Goal: Use online tool/utility: Utilize a website feature to perform a specific function

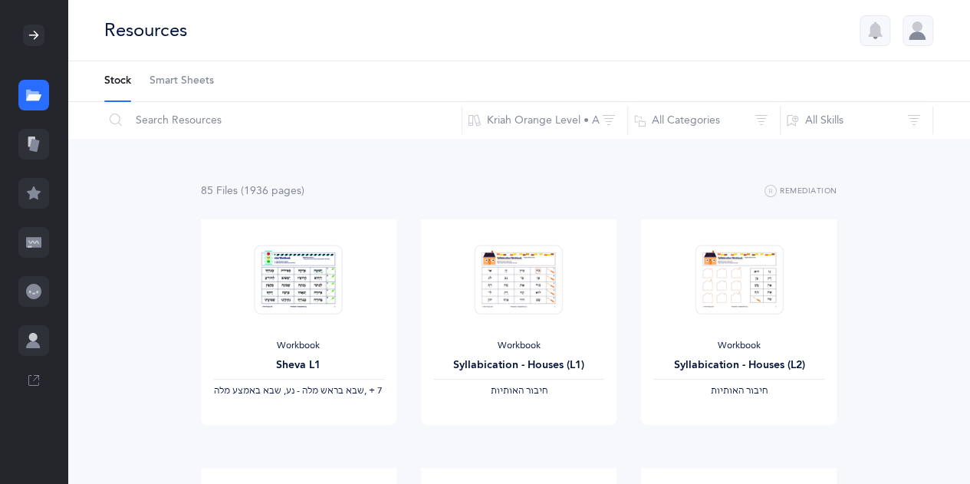
click at [123, 84] on li "Stock" at bounding box center [117, 81] width 27 height 40
click at [41, 144] on div at bounding box center [33, 144] width 31 height 31
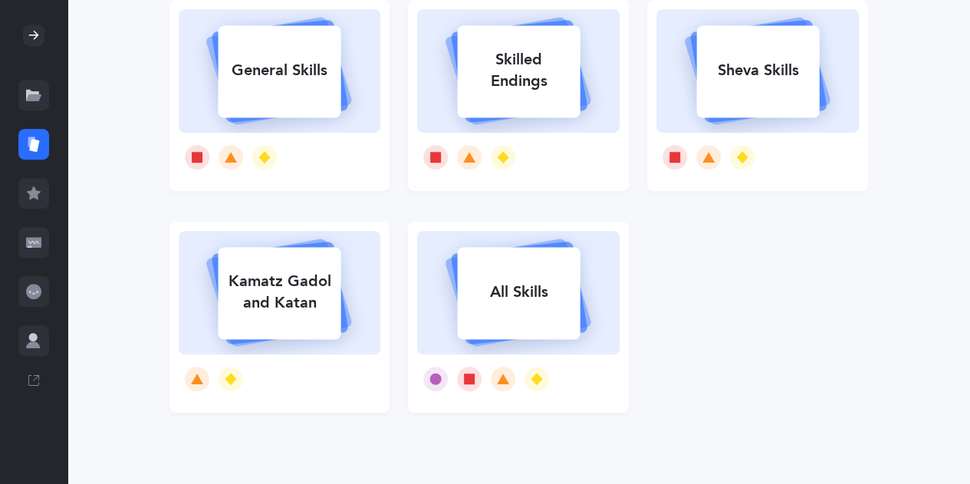
scroll to position [397, 0]
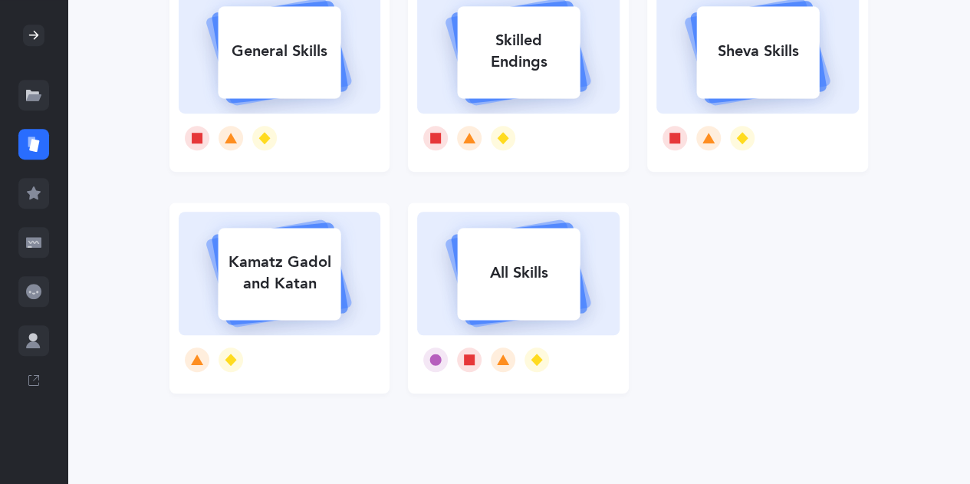
click at [540, 304] on rect at bounding box center [519, 274] width 123 height 92
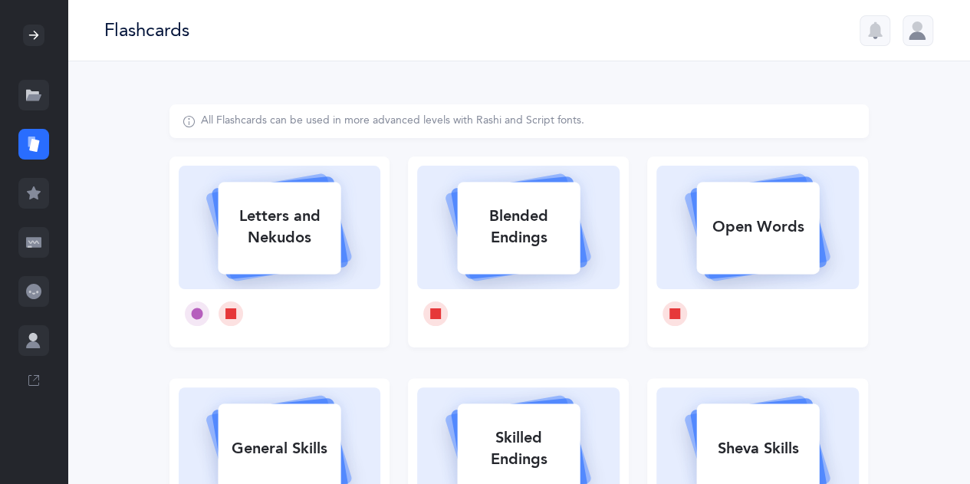
select select "single"
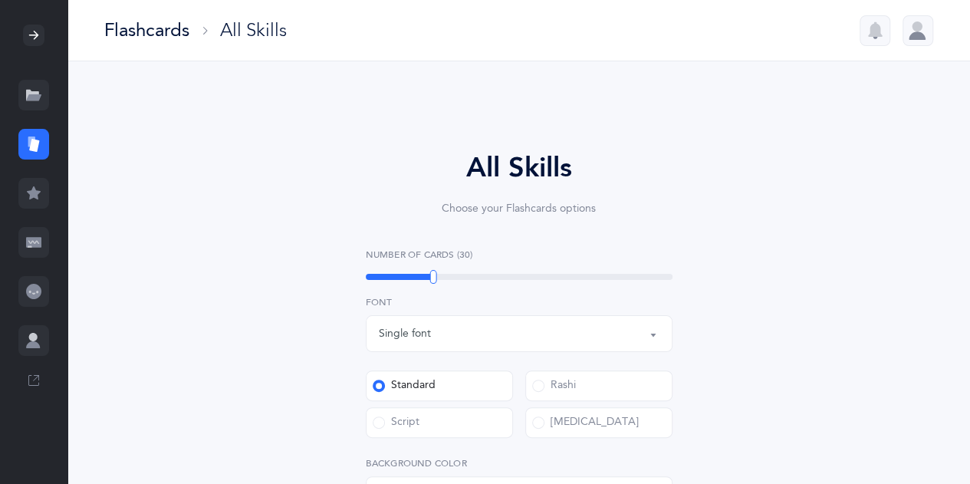
select select
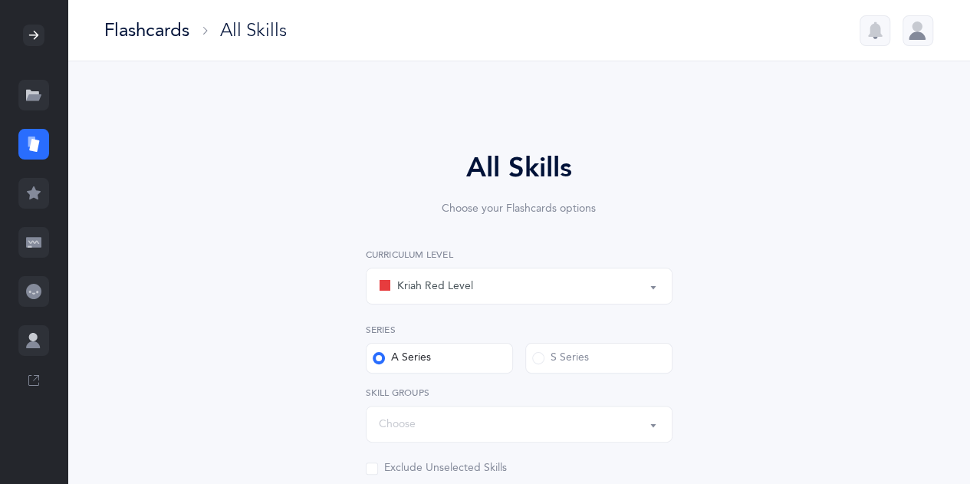
click at [653, 287] on button "Kriah Red Level" at bounding box center [519, 286] width 307 height 37
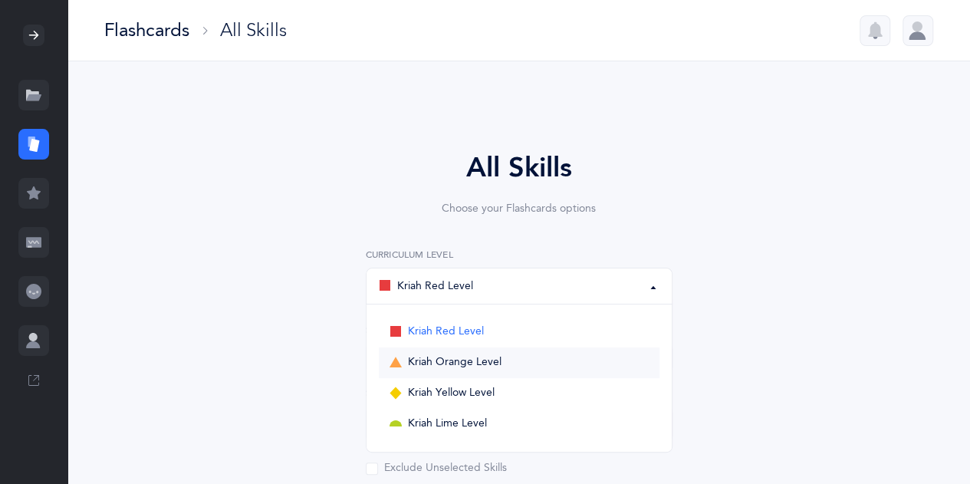
click at [567, 355] on link "Kriah Orange Level" at bounding box center [519, 362] width 281 height 31
select select "4"
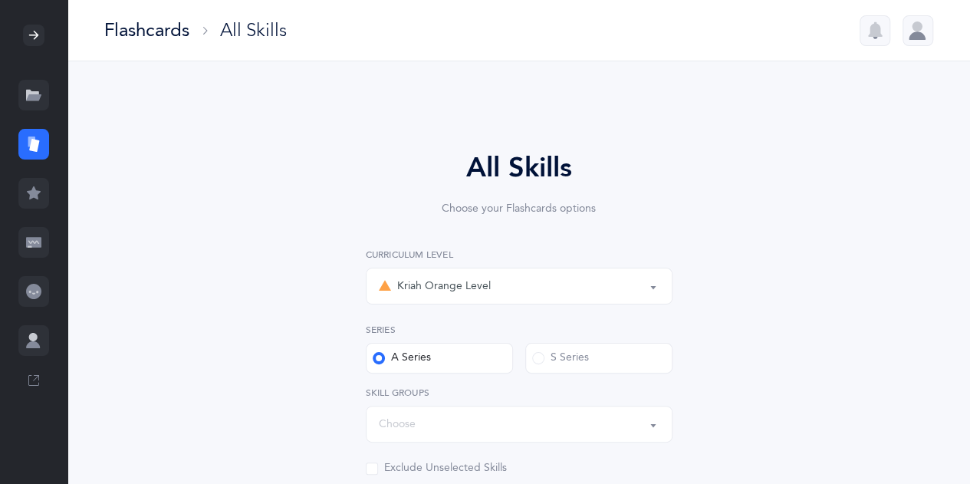
click at [654, 429] on button "Choose" at bounding box center [519, 424] width 307 height 37
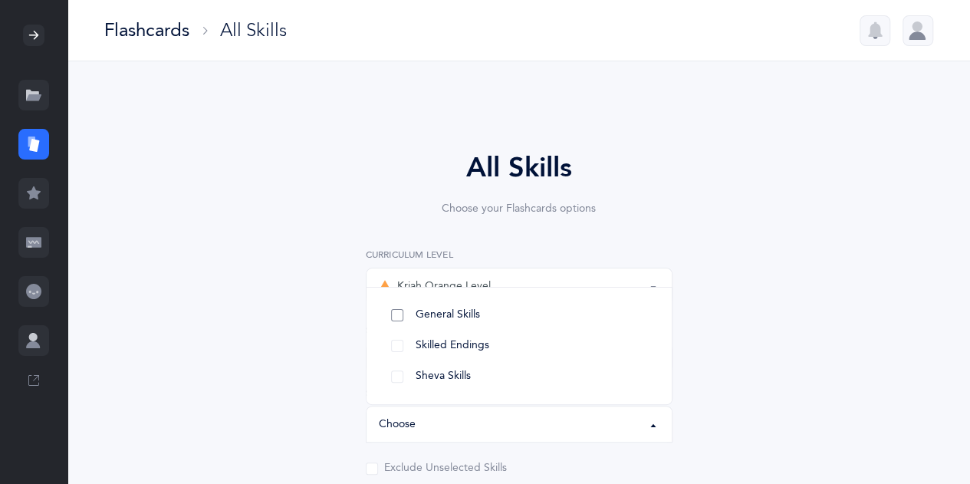
click at [397, 317] on link "General Skills" at bounding box center [519, 315] width 281 height 31
select select "General Skills"
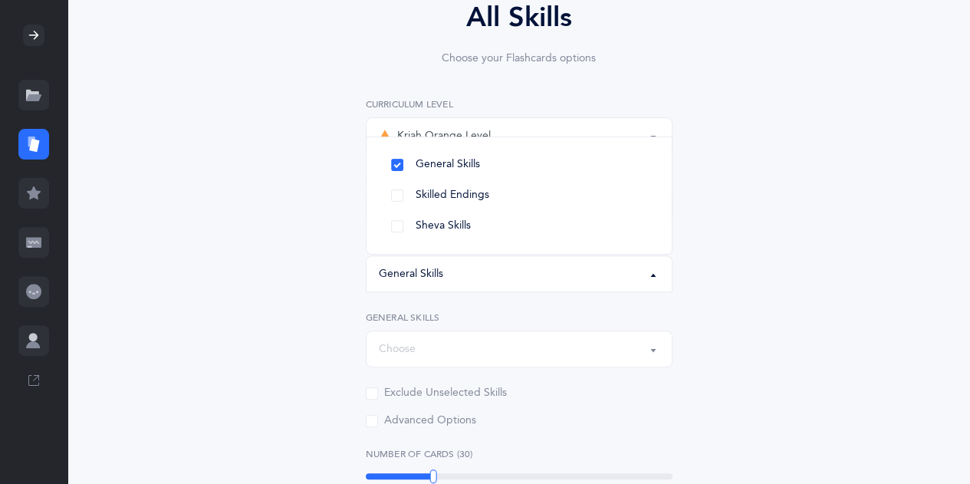
scroll to position [163, 0]
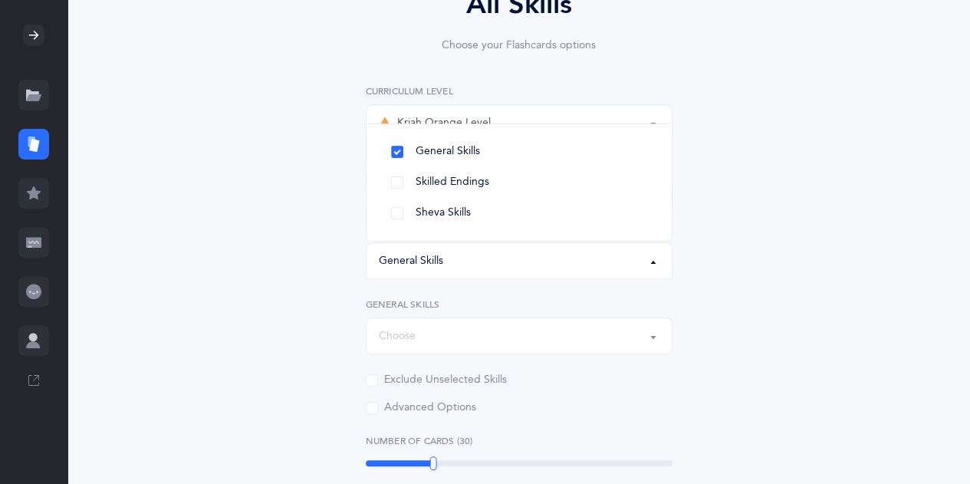
click at [653, 343] on button "Choose" at bounding box center [519, 335] width 307 height 37
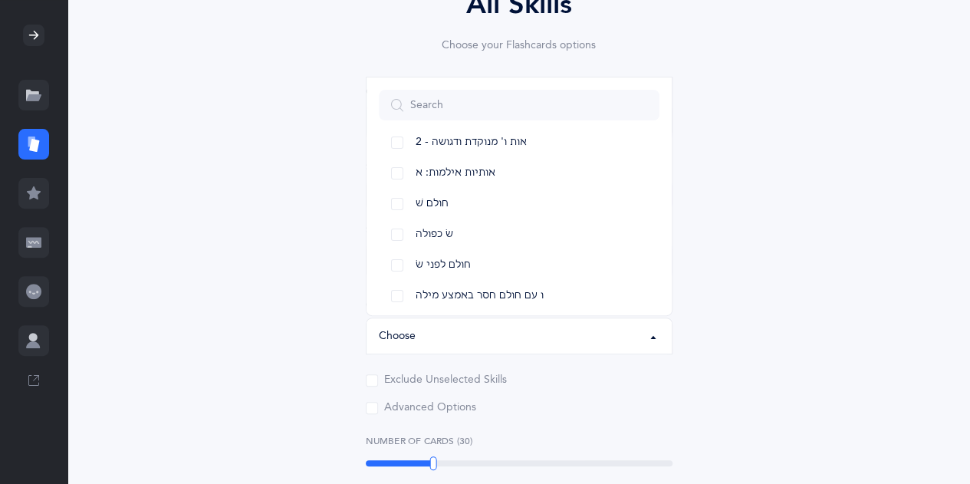
scroll to position [147, 0]
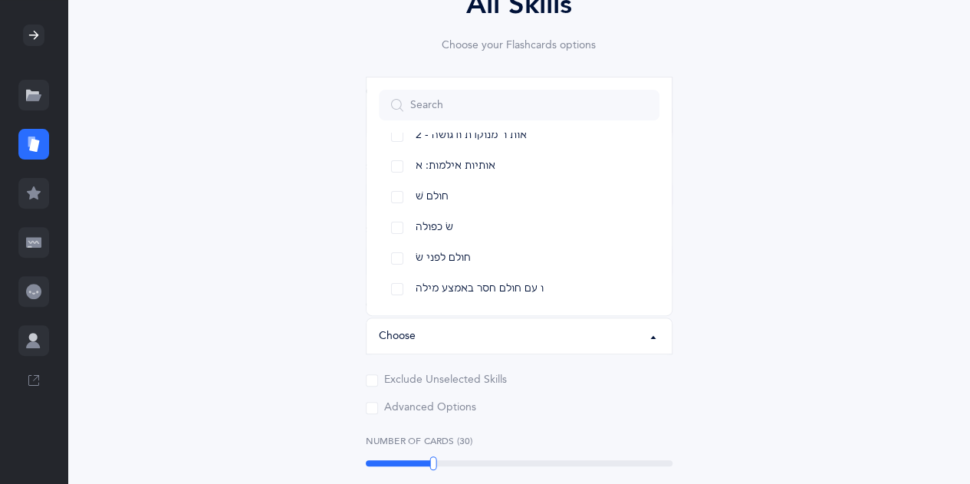
click at [710, 191] on div "All Skills Choose your Flashcards options Kriah Red Level Kriah Orange Level Kr…" at bounding box center [519, 444] width 393 height 921
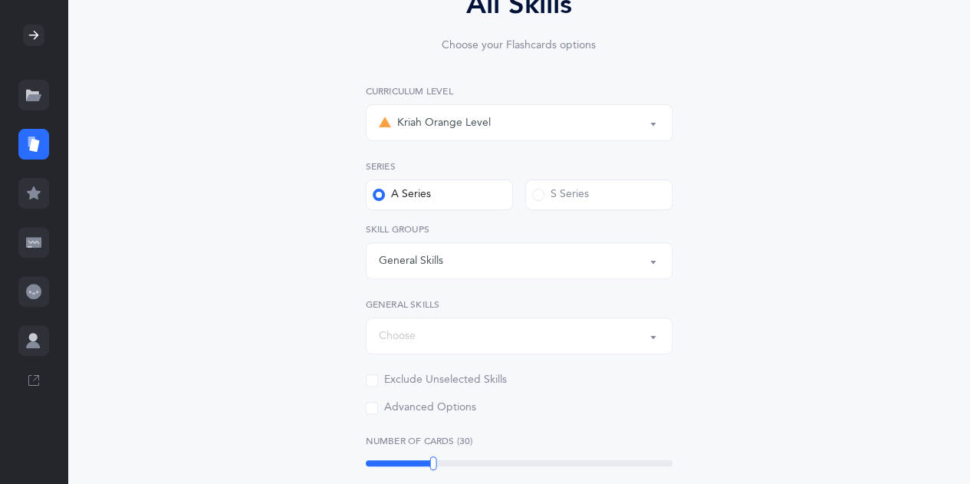
click at [377, 381] on div "Exclude Unselected Skills" at bounding box center [436, 380] width 141 height 15
click at [0, 0] on input "Exclude Unselected Skills" at bounding box center [0, 0] width 0 height 0
click at [370, 407] on span at bounding box center [372, 408] width 12 height 12
click at [0, 0] on input "Advanced Options" at bounding box center [0, 0] width 0 height 0
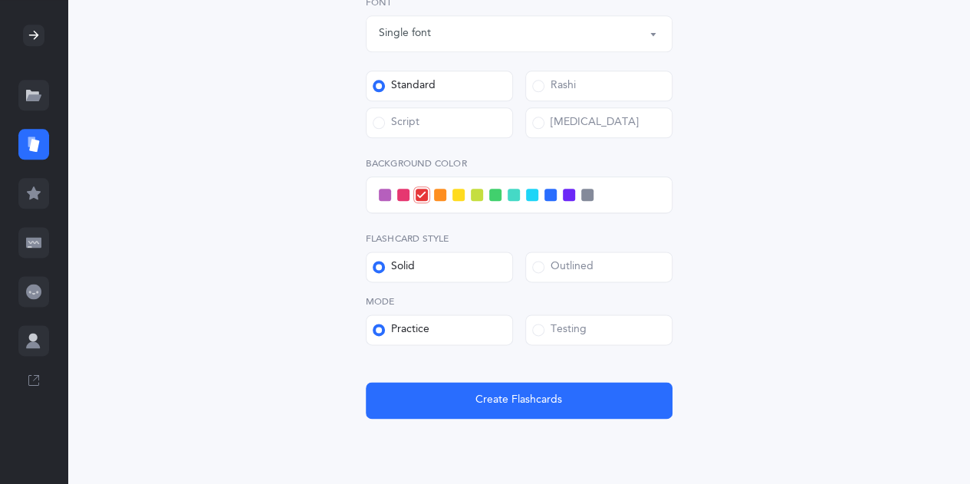
scroll to position [889, 0]
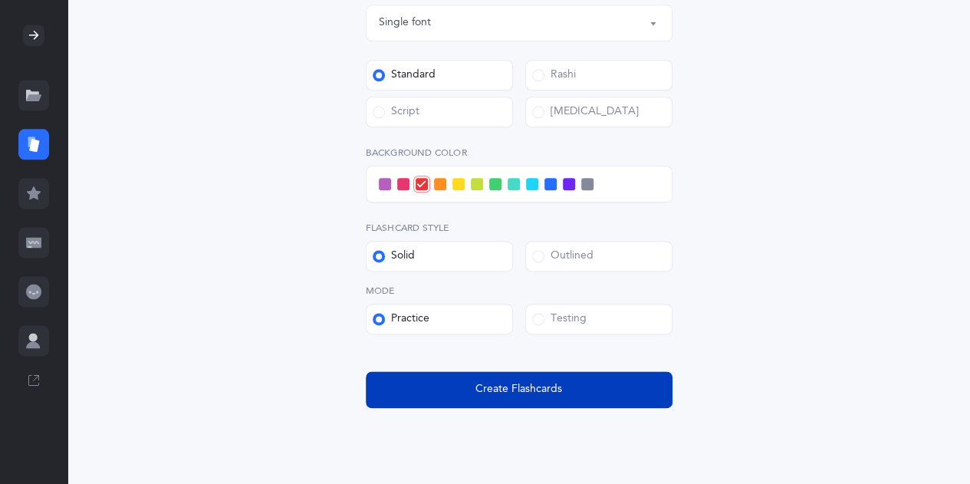
click at [523, 394] on span "Create Flashcards" at bounding box center [518, 389] width 87 height 16
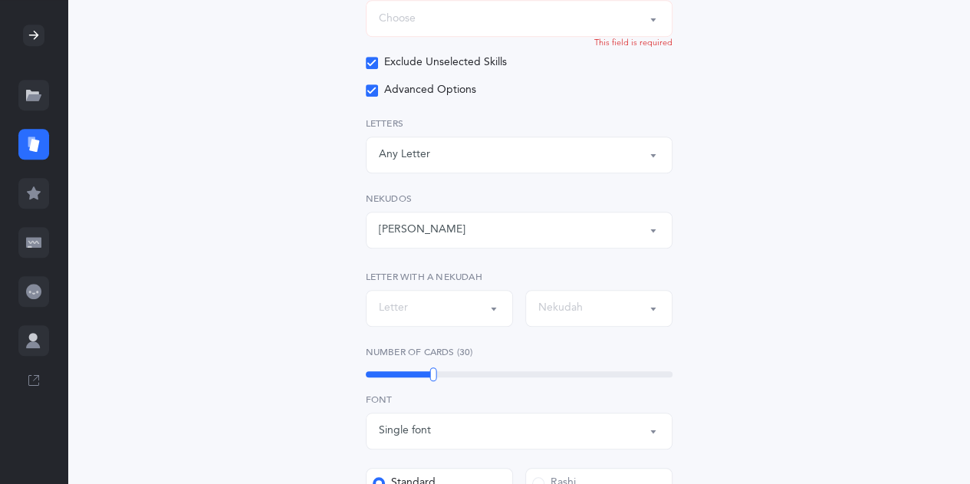
click at [649, 30] on div "Choose" at bounding box center [519, 18] width 281 height 26
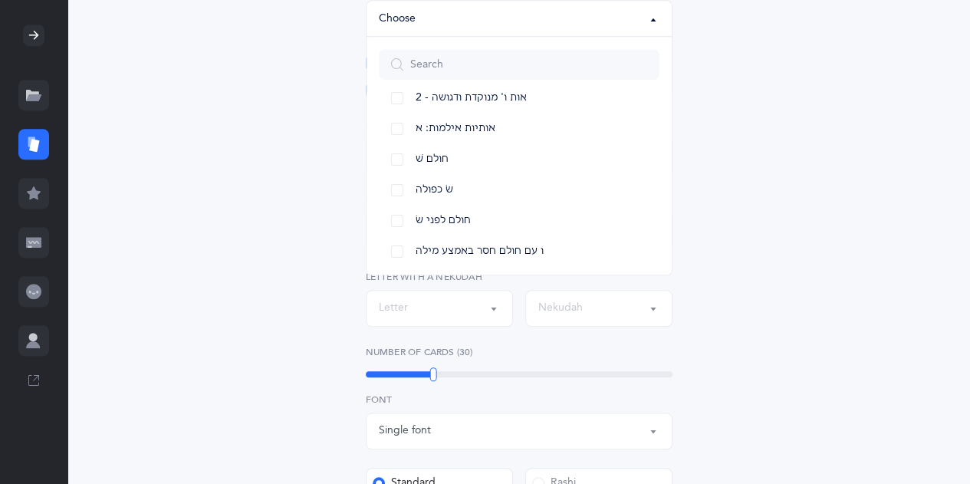
scroll to position [147, 0]
click at [397, 251] on link "ו עם חולם חסר באמצע מילה" at bounding box center [519, 248] width 281 height 31
click at [394, 226] on link "חולם לפני שׂ" at bounding box center [519, 217] width 281 height 31
click at [402, 185] on link "שׂ כפולה" at bounding box center [519, 187] width 281 height 31
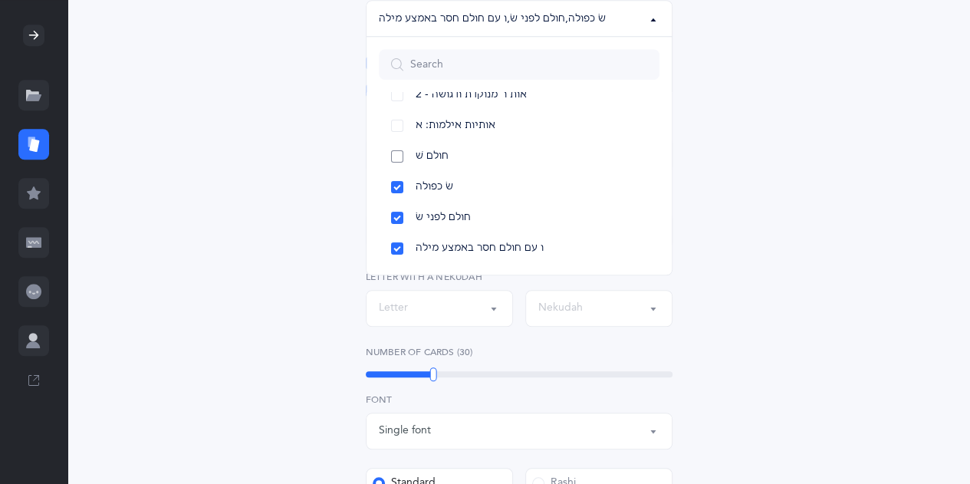
click at [397, 157] on link "חולם שׁ" at bounding box center [519, 156] width 281 height 31
click at [402, 126] on link "אותיות אילמות: א" at bounding box center [519, 125] width 281 height 31
select select "82"
click at [400, 90] on div at bounding box center [518, 64] width 305 height 55
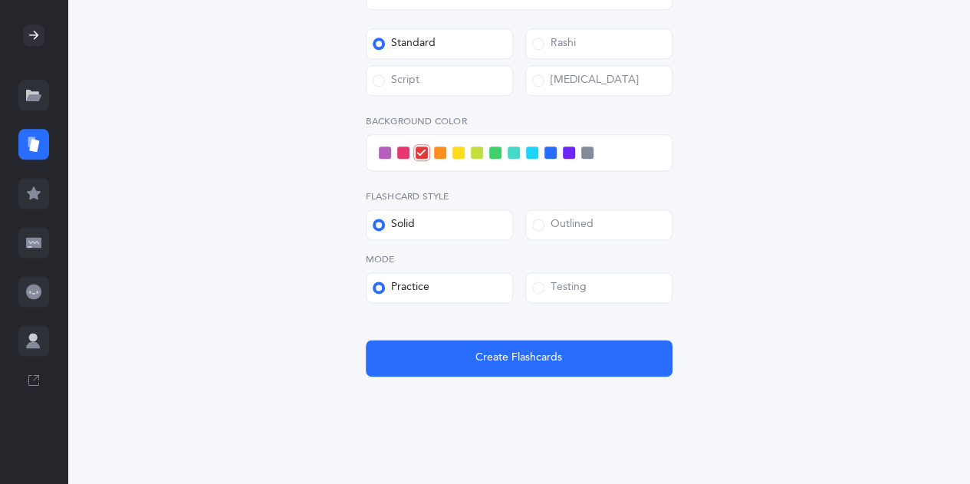
scroll to position [935, 0]
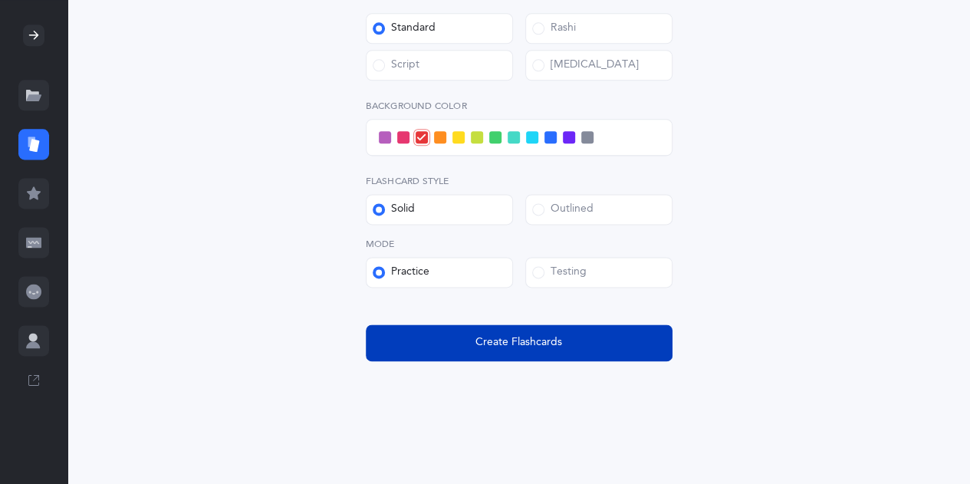
click at [534, 346] on span "Create Flashcards" at bounding box center [518, 342] width 87 height 16
click at [480, 332] on button "Create Flashcards" at bounding box center [519, 342] width 307 height 37
click at [502, 346] on span "Create Flashcards" at bounding box center [518, 342] width 87 height 16
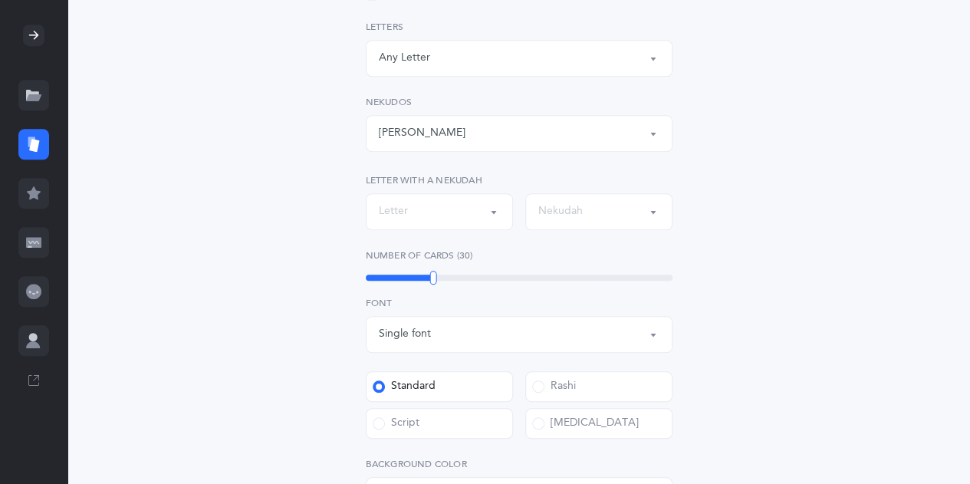
scroll to position [516, 0]
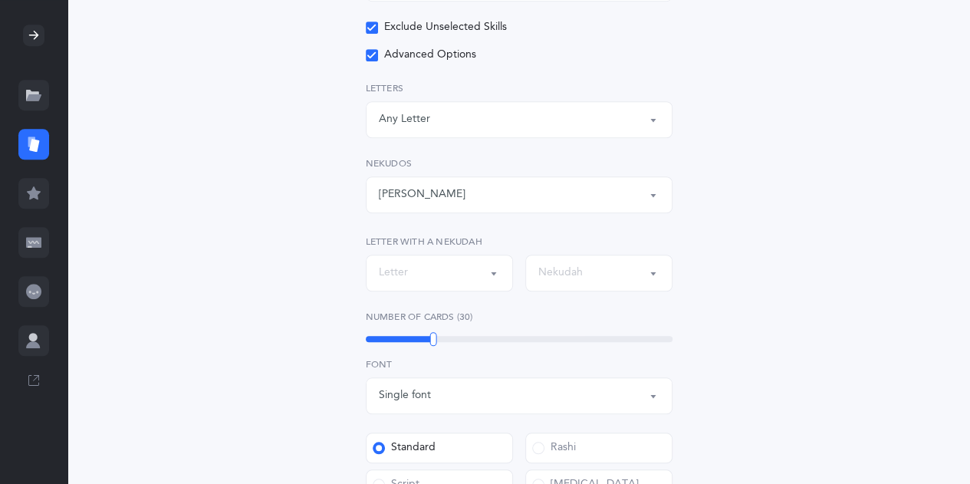
click at [503, 274] on button "Letter" at bounding box center [439, 273] width 147 height 37
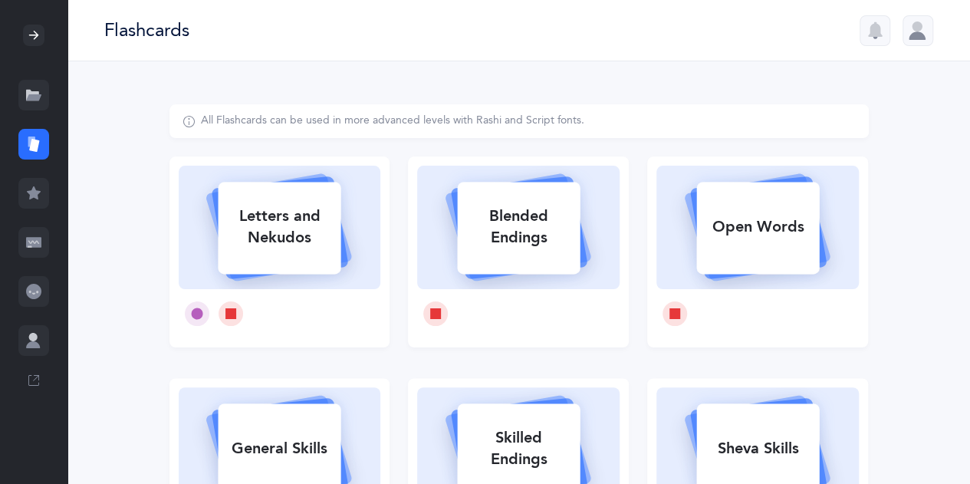
click at [281, 257] on div "Letters and Nekudos" at bounding box center [279, 226] width 123 height 61
select select "27"
select select "single"
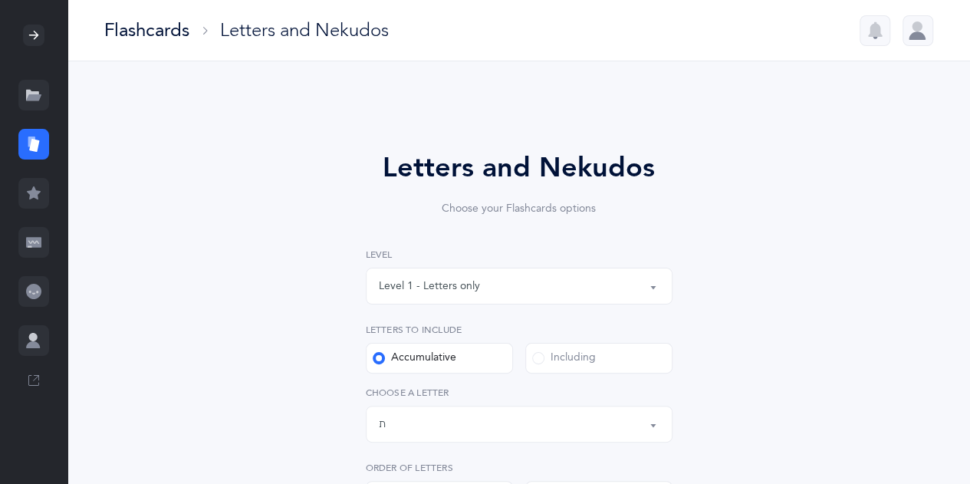
click at [649, 295] on button "Level 1 - Letters only" at bounding box center [519, 286] width 307 height 37
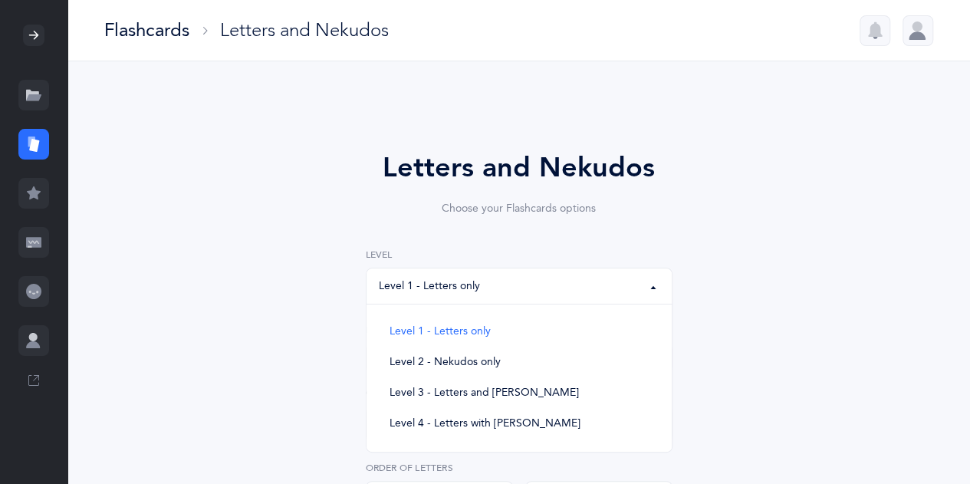
click at [649, 295] on button "Level 1 - Letters only" at bounding box center [519, 286] width 307 height 37
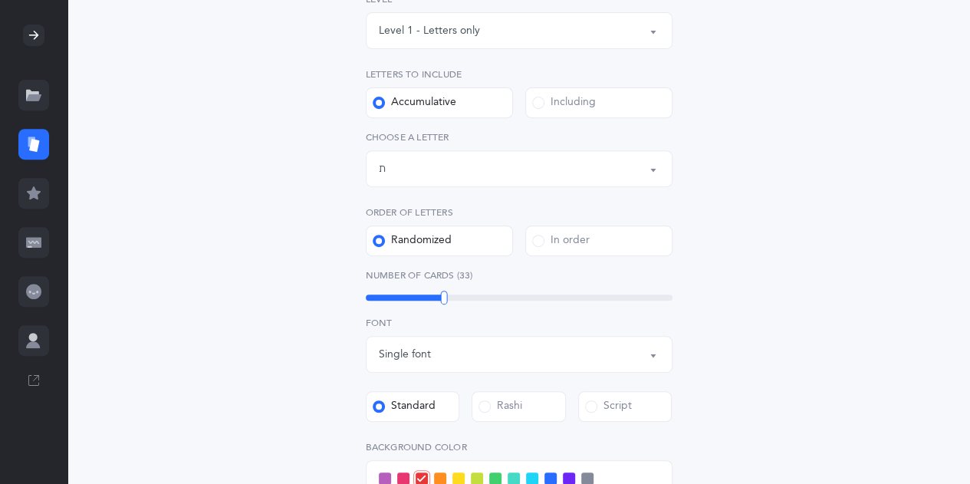
scroll to position [286, 0]
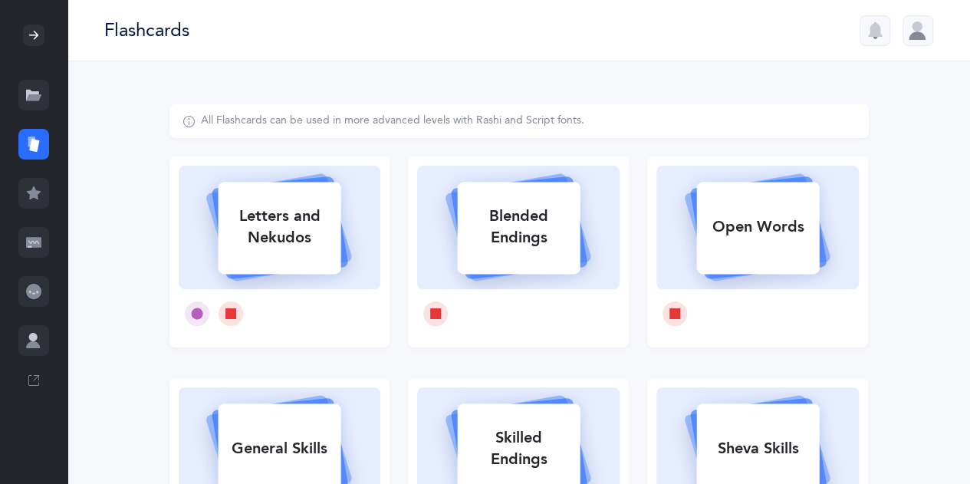
click at [516, 277] on icon at bounding box center [518, 225] width 182 height 128
select select
select select "single"
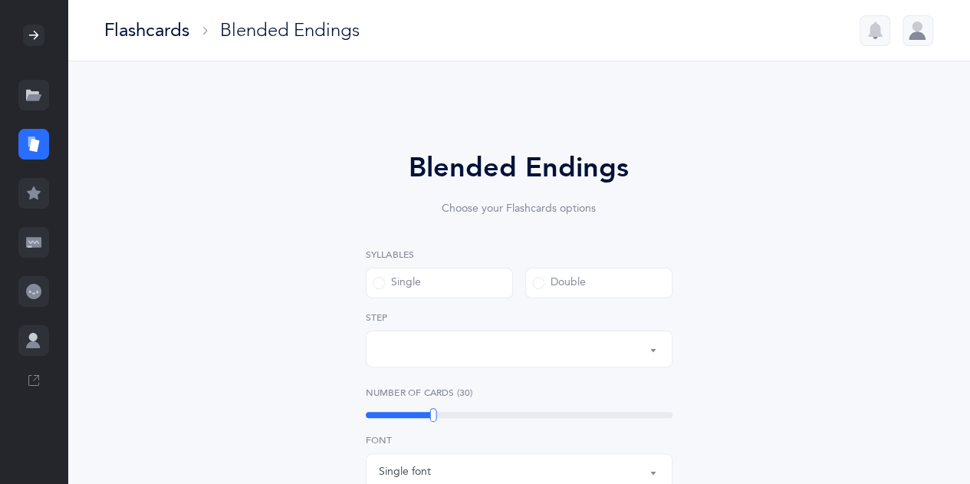
select select "28"
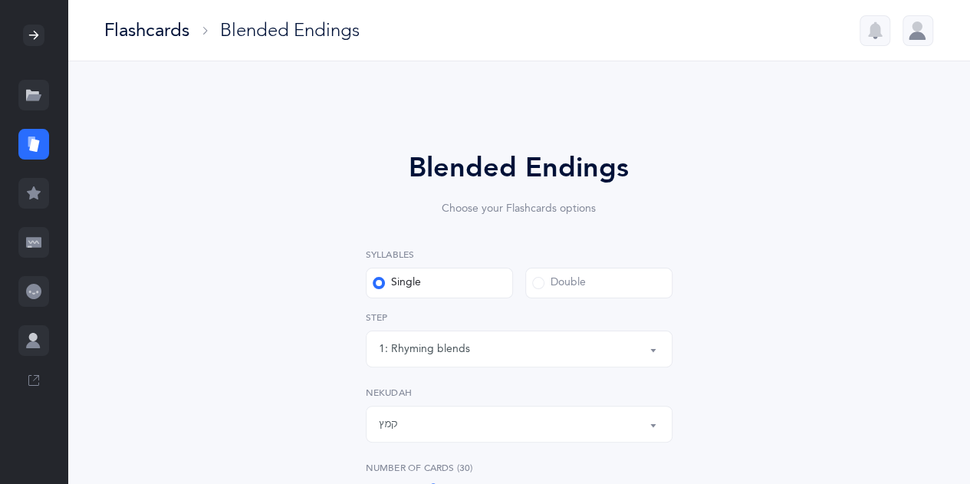
click at [657, 355] on button "1: Rhyming blends" at bounding box center [519, 348] width 307 height 37
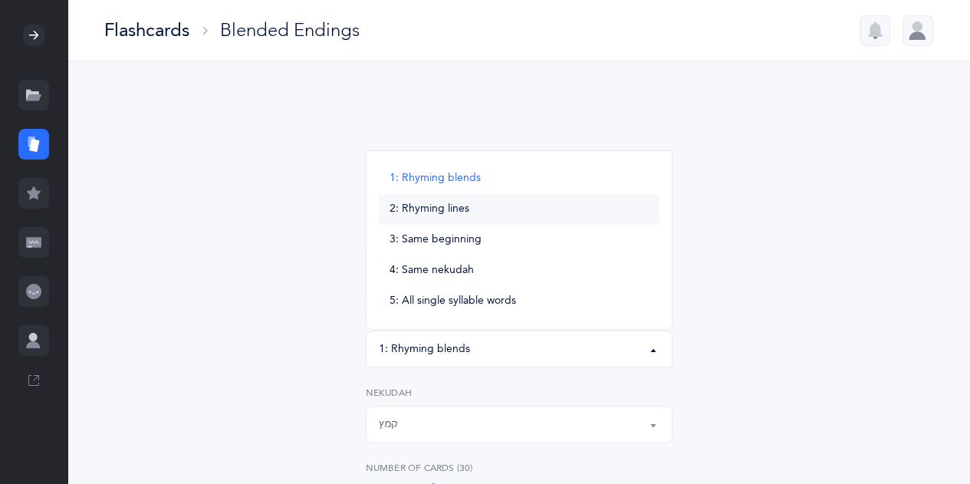
click at [551, 217] on link "2: Rhyming lines" at bounding box center [519, 209] width 281 height 31
select select "2"
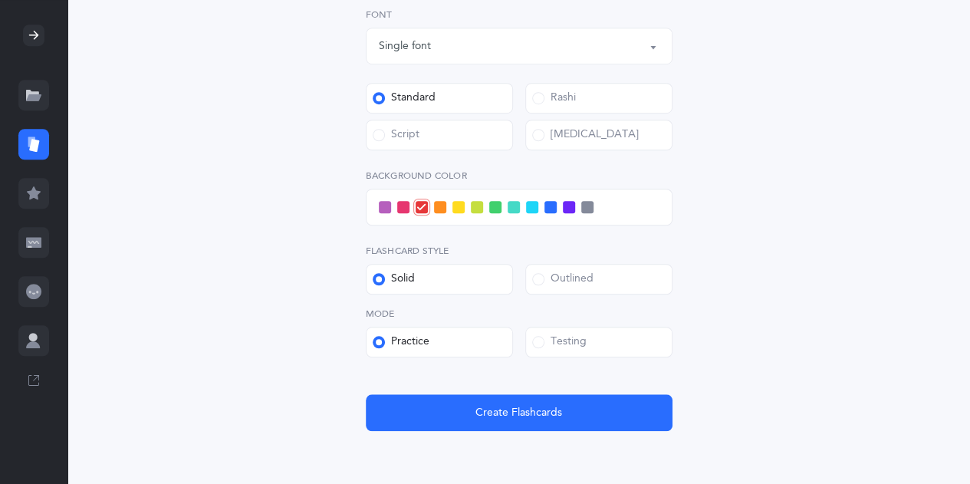
scroll to position [511, 0]
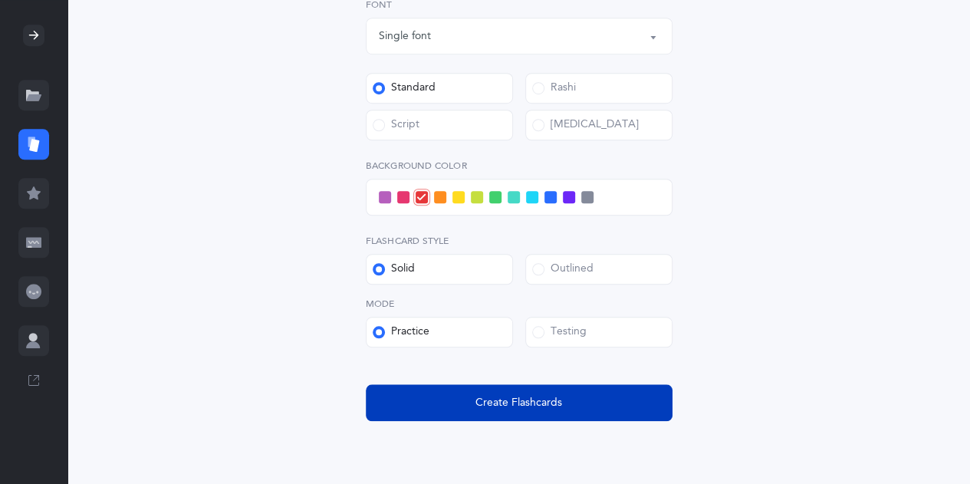
click at [524, 402] on span "Create Flashcards" at bounding box center [518, 403] width 87 height 16
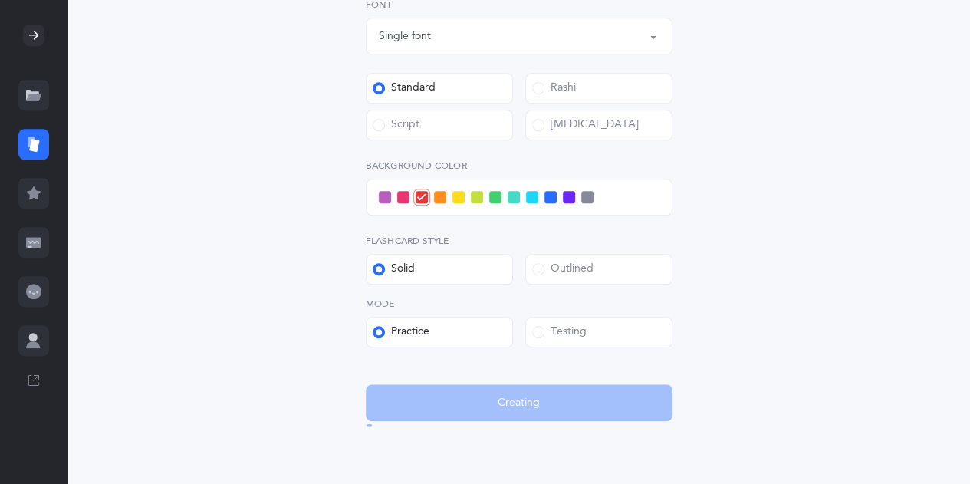
scroll to position [0, 0]
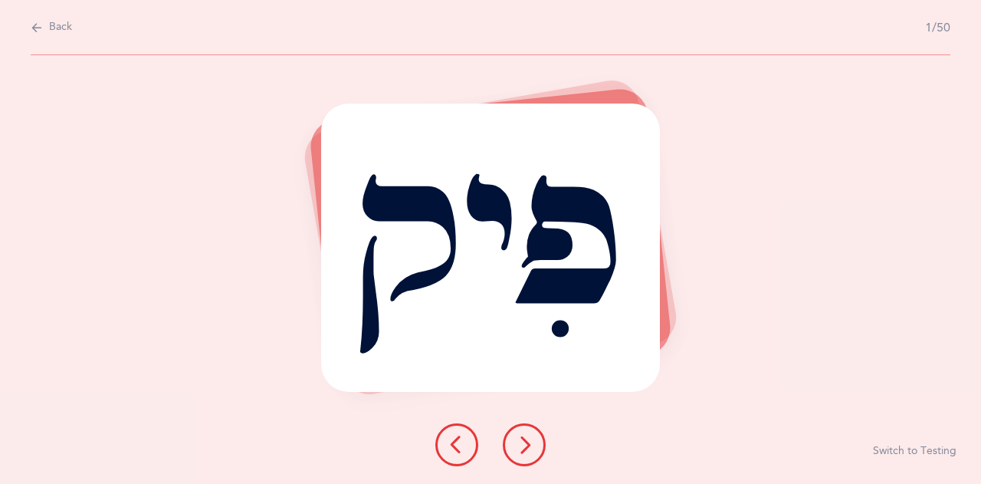
click at [522, 450] on icon at bounding box center [524, 444] width 18 height 18
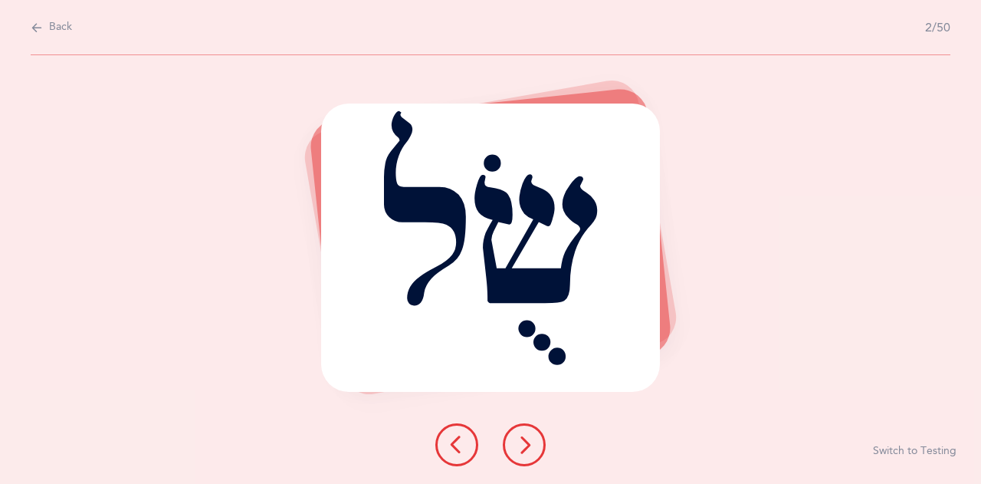
click at [522, 450] on icon at bounding box center [524, 444] width 18 height 18
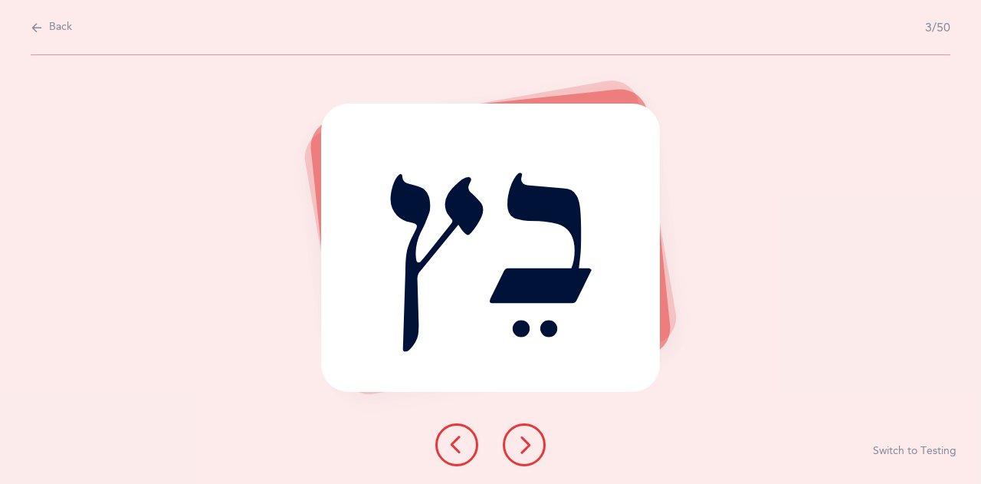
click at [522, 450] on icon at bounding box center [524, 444] width 18 height 18
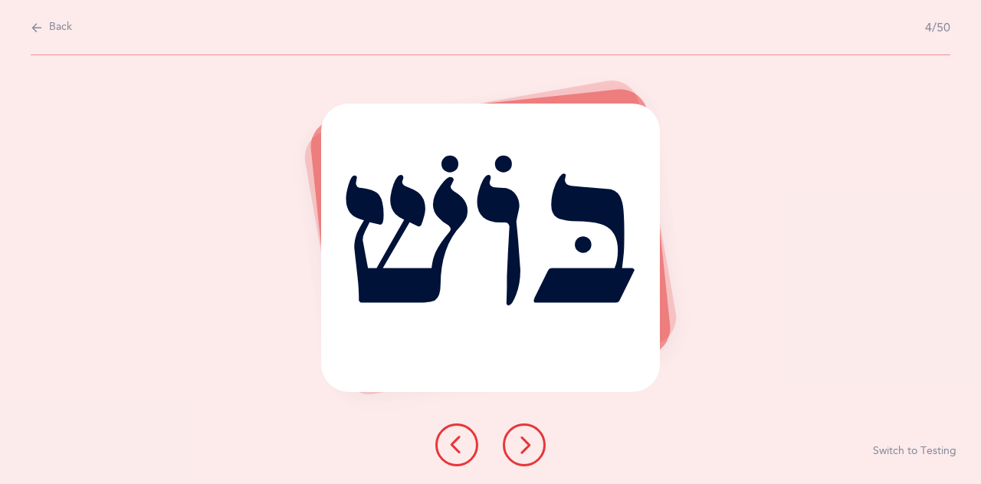
click at [522, 450] on icon at bounding box center [524, 444] width 18 height 18
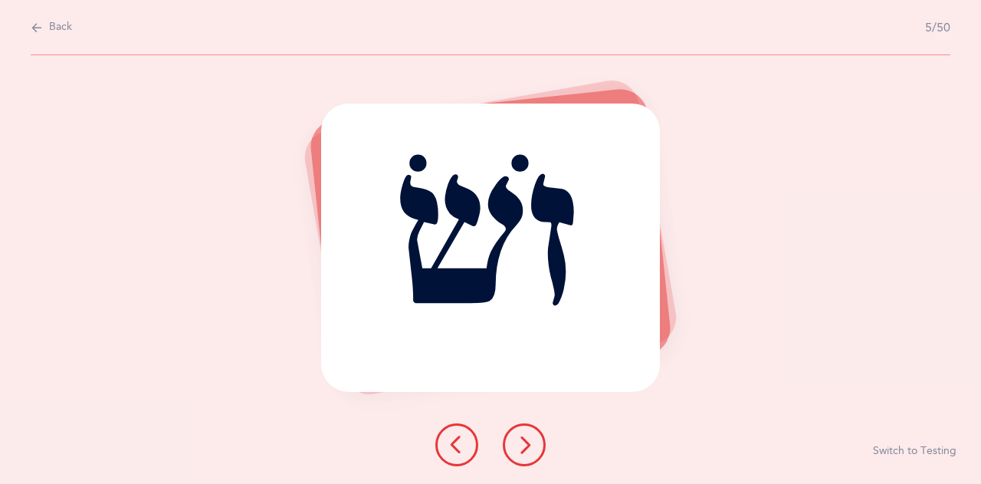
click at [522, 450] on icon at bounding box center [524, 444] width 18 height 18
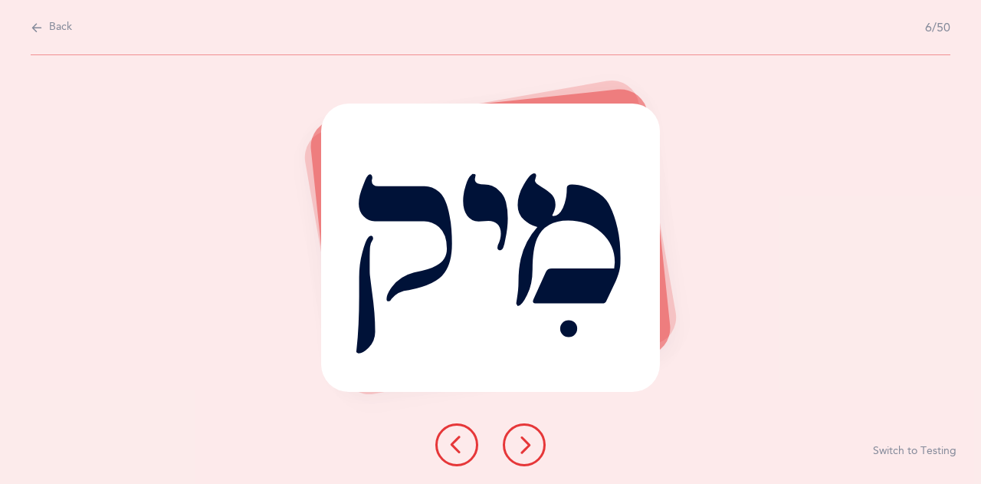
click at [522, 450] on icon at bounding box center [524, 444] width 18 height 18
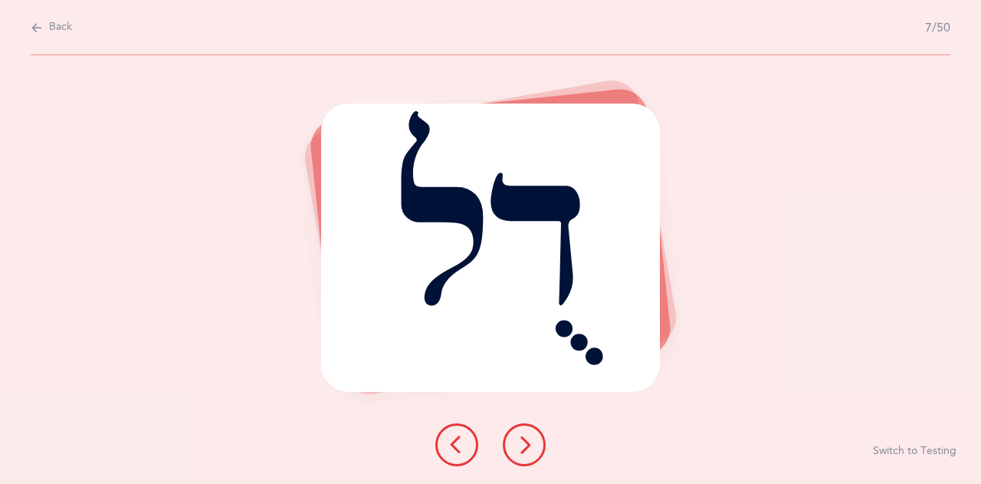
click at [522, 450] on icon at bounding box center [524, 444] width 18 height 18
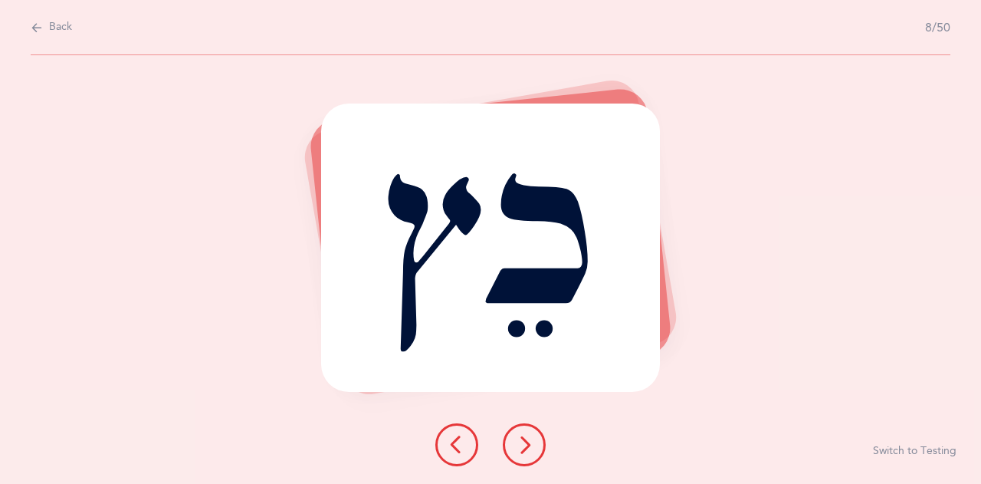
click at [522, 450] on icon at bounding box center [524, 444] width 18 height 18
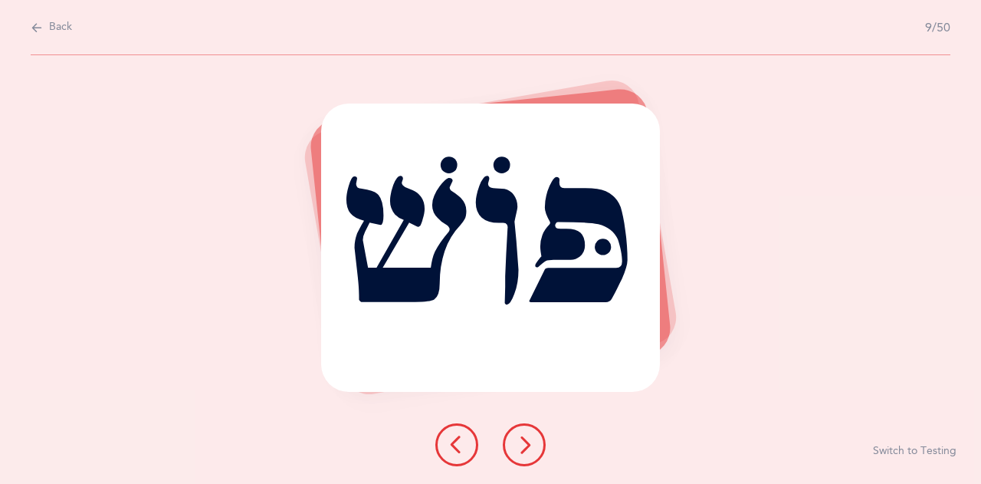
click at [522, 450] on icon at bounding box center [524, 444] width 18 height 18
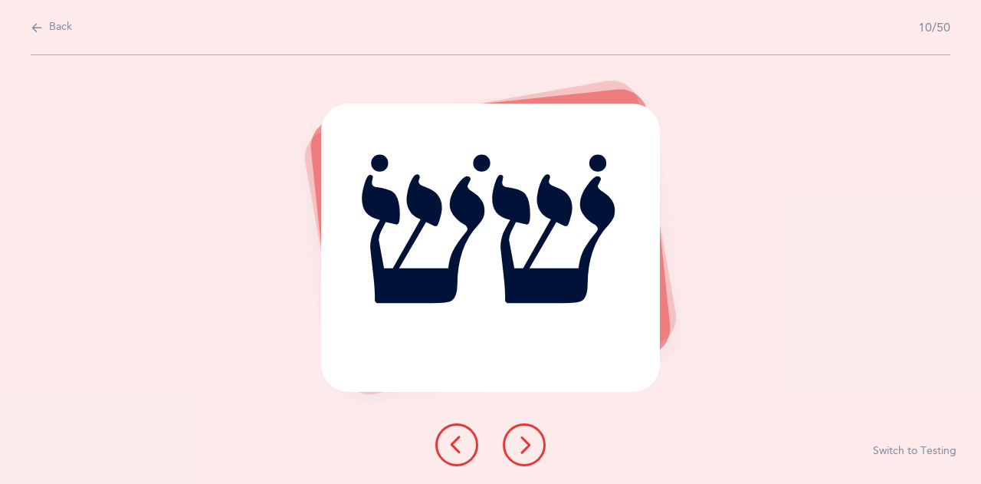
click at [522, 450] on icon at bounding box center [524, 444] width 18 height 18
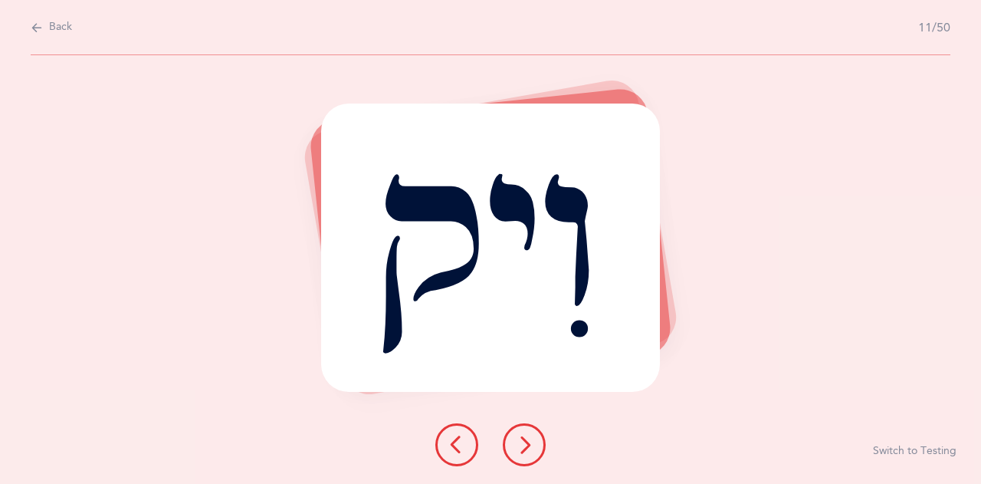
click at [522, 450] on icon at bounding box center [524, 444] width 18 height 18
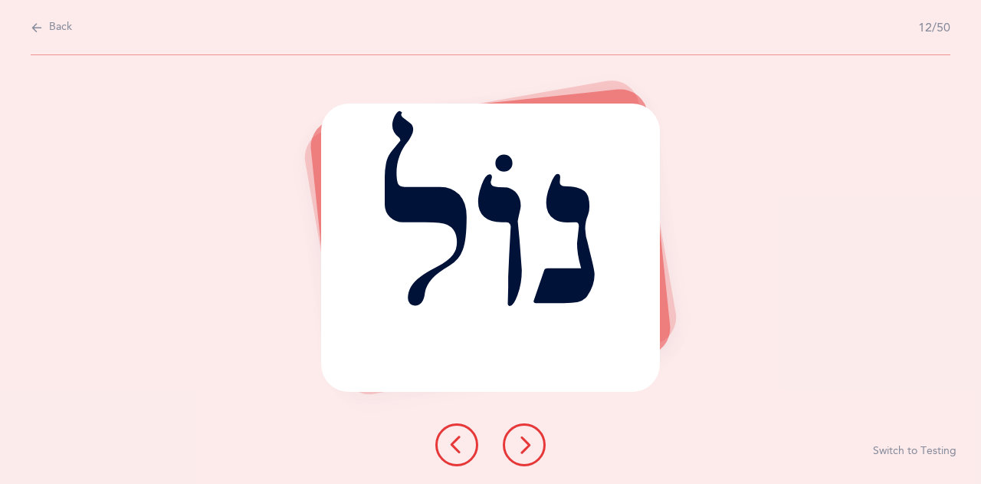
click at [522, 450] on icon at bounding box center [524, 444] width 18 height 18
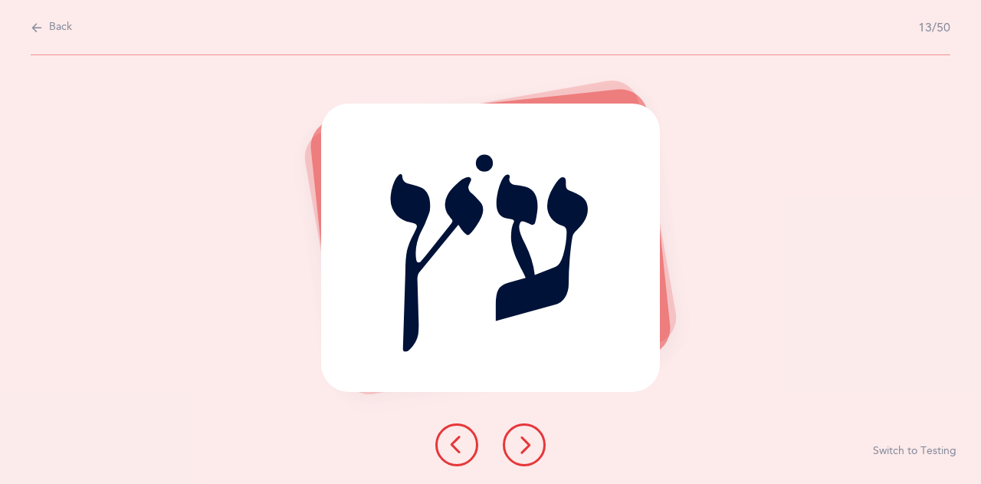
click at [522, 450] on icon at bounding box center [524, 444] width 18 height 18
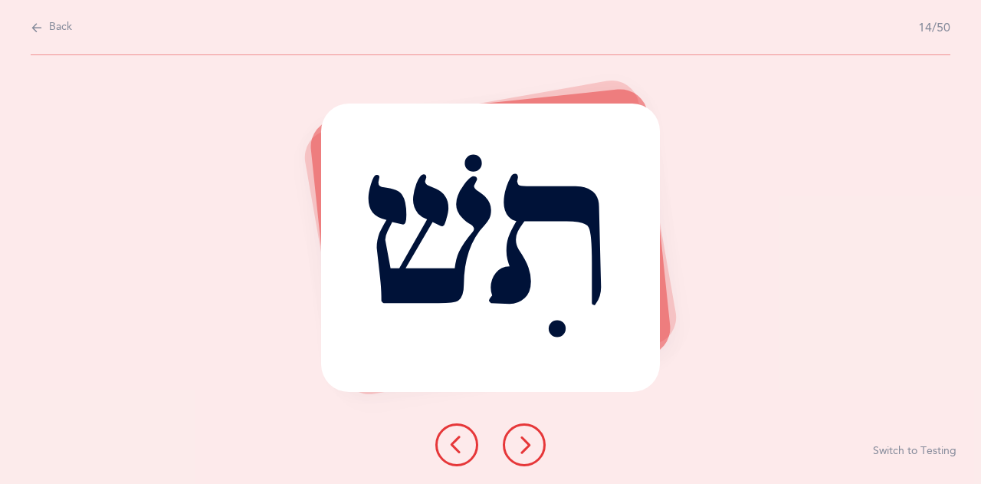
click at [522, 450] on icon at bounding box center [524, 444] width 18 height 18
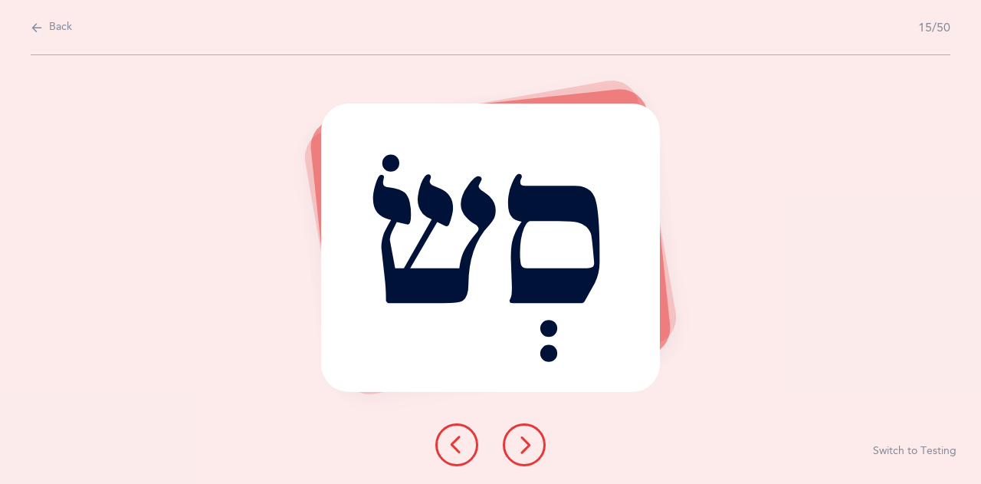
click at [522, 450] on icon at bounding box center [524, 444] width 18 height 18
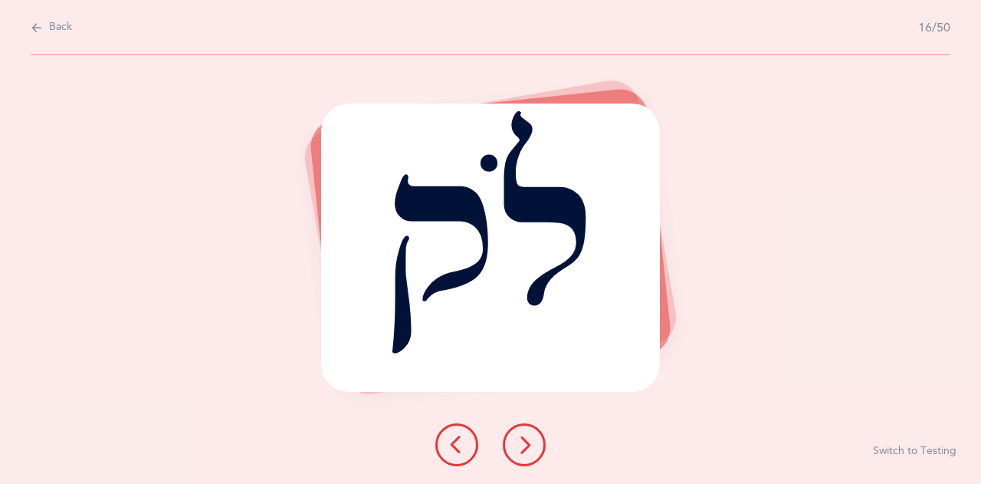
click at [522, 450] on icon at bounding box center [524, 444] width 18 height 18
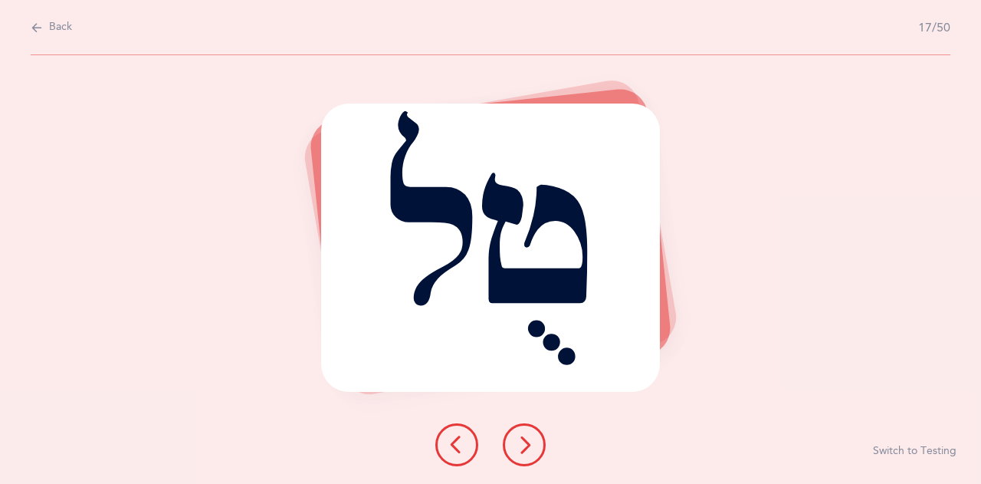
click at [522, 450] on icon at bounding box center [524, 444] width 18 height 18
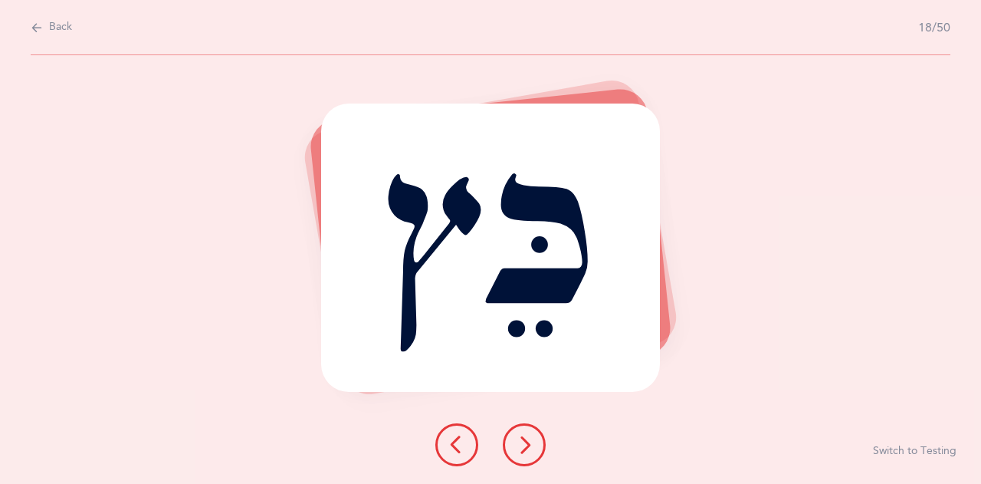
click at [522, 450] on icon at bounding box center [524, 444] width 18 height 18
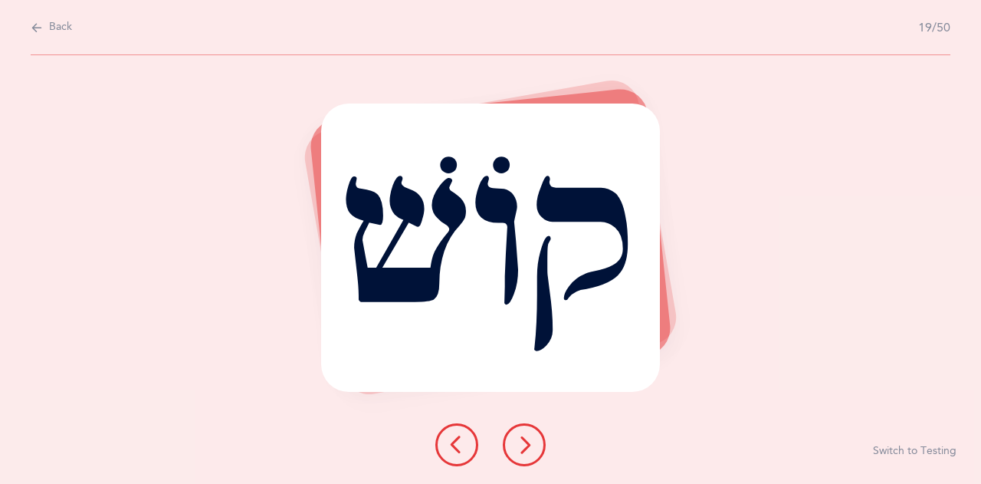
click at [522, 450] on icon at bounding box center [524, 444] width 18 height 18
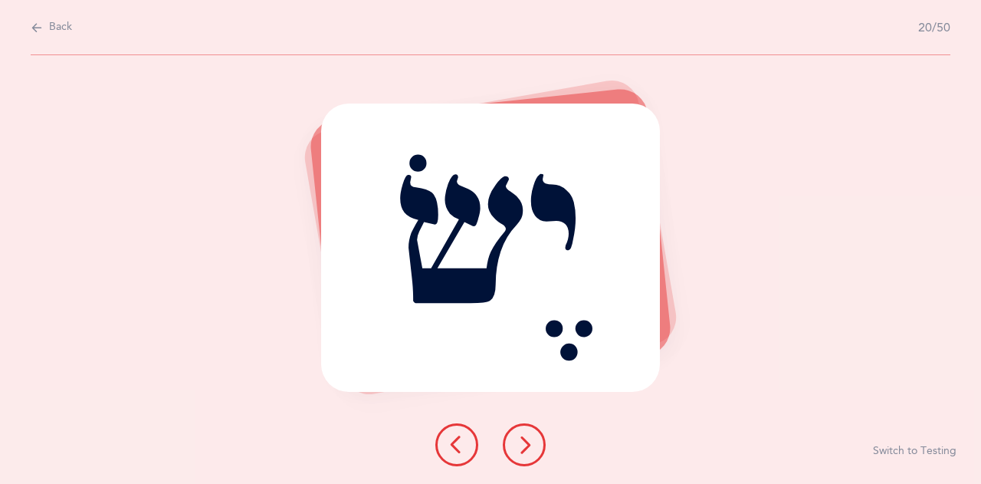
click at [522, 450] on icon at bounding box center [524, 444] width 18 height 18
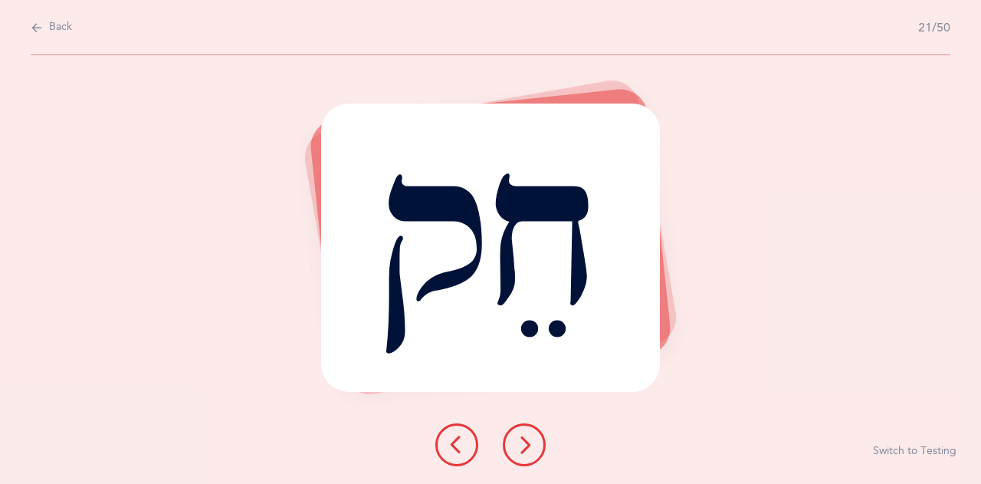
click at [522, 450] on icon at bounding box center [524, 444] width 18 height 18
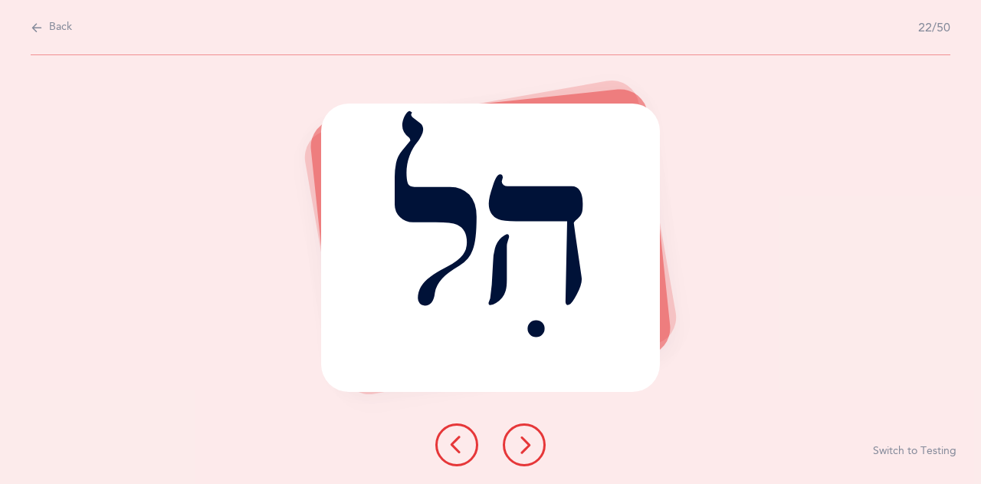
click at [522, 450] on icon at bounding box center [524, 444] width 18 height 18
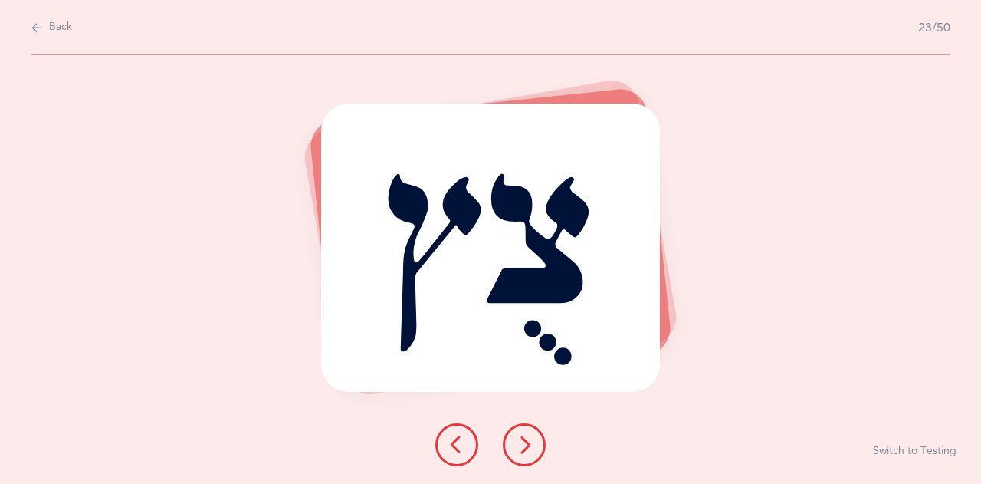
click at [522, 450] on icon at bounding box center [524, 444] width 18 height 18
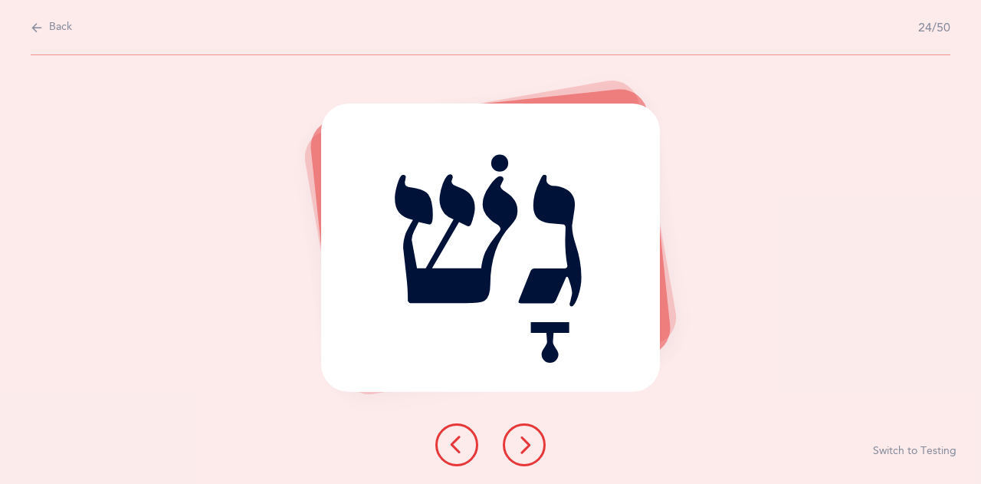
click at [522, 450] on icon at bounding box center [524, 444] width 18 height 18
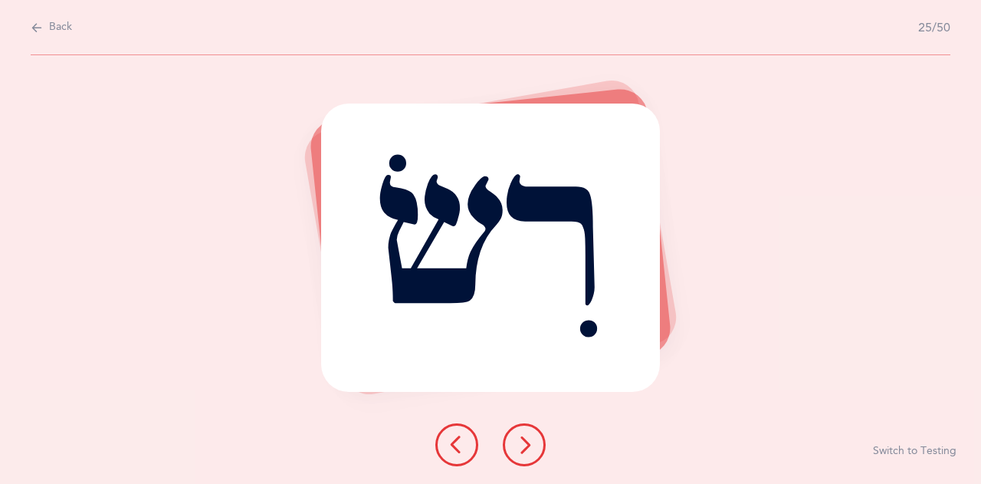
click at [522, 450] on icon at bounding box center [524, 444] width 18 height 18
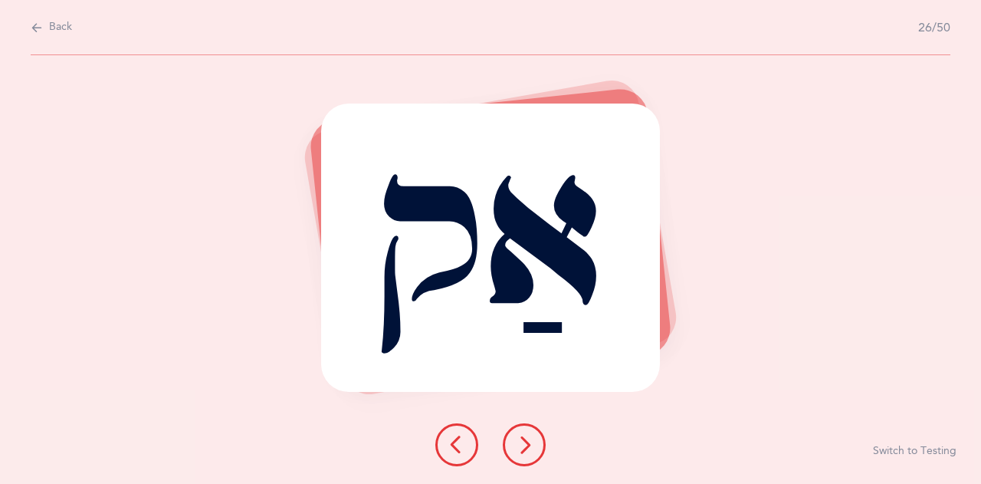
click at [522, 450] on icon at bounding box center [524, 444] width 18 height 18
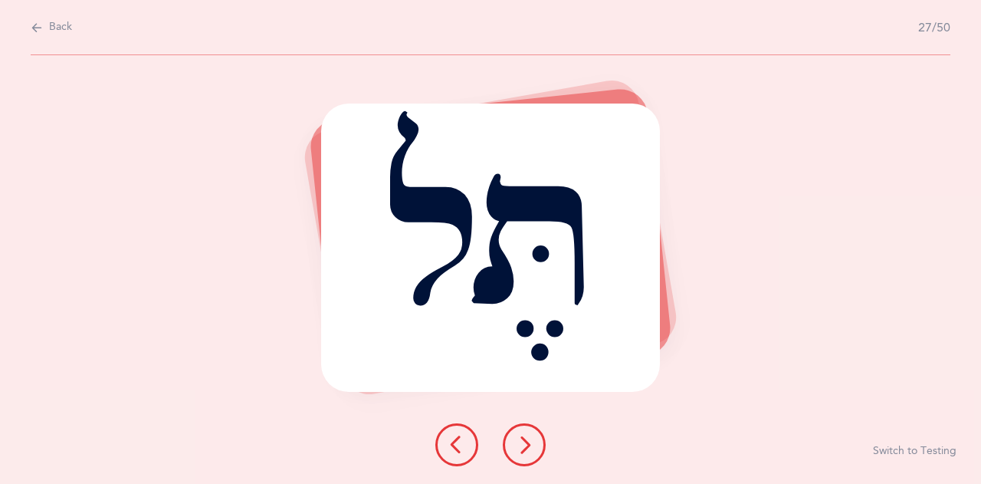
click at [522, 450] on icon at bounding box center [524, 444] width 18 height 18
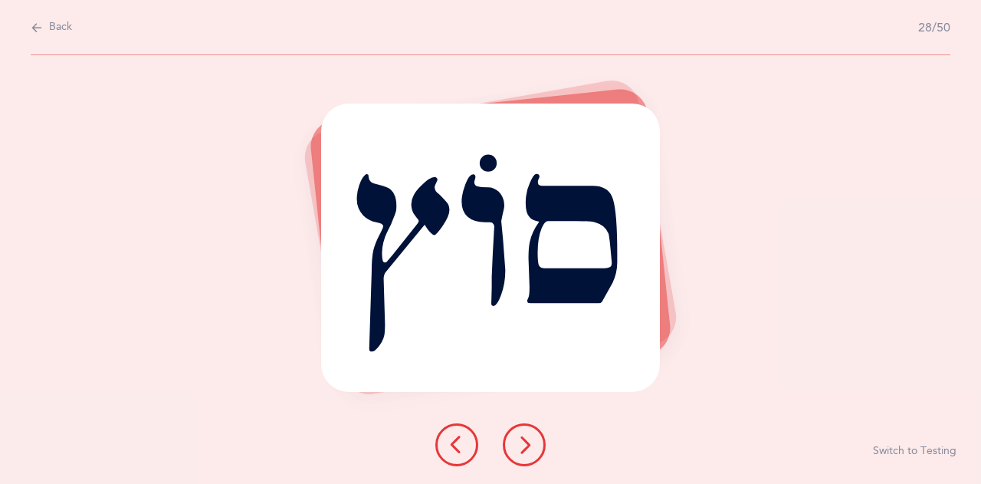
click at [522, 450] on icon at bounding box center [524, 444] width 18 height 18
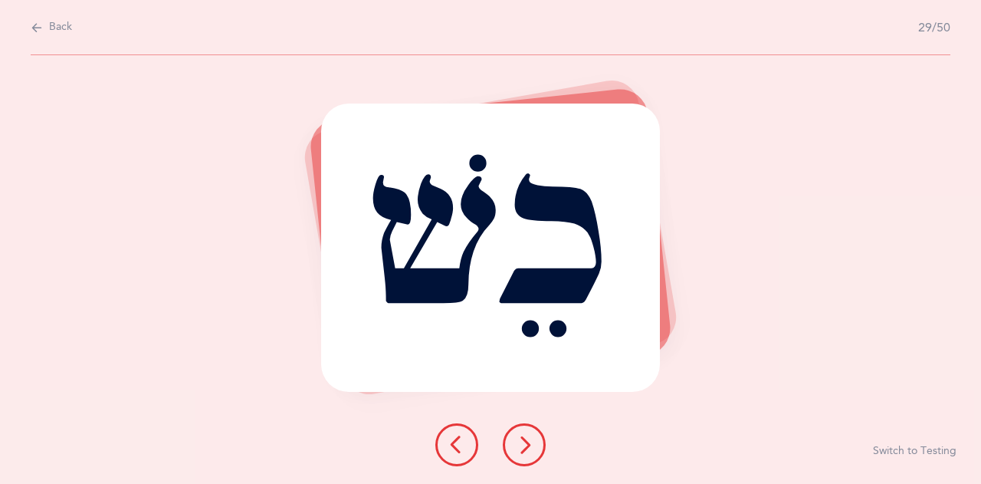
click at [522, 450] on icon at bounding box center [524, 444] width 18 height 18
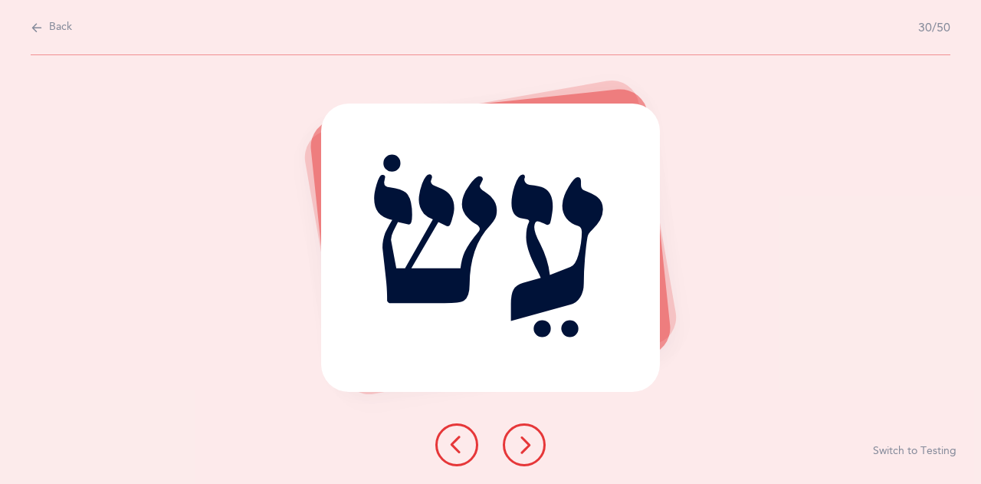
click at [522, 450] on icon at bounding box center [524, 444] width 18 height 18
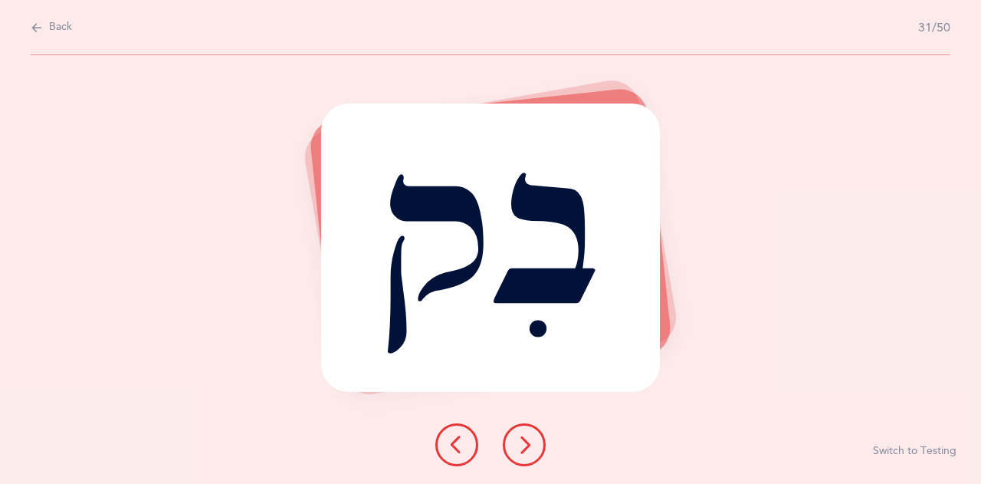
click at [522, 450] on icon at bounding box center [524, 444] width 18 height 18
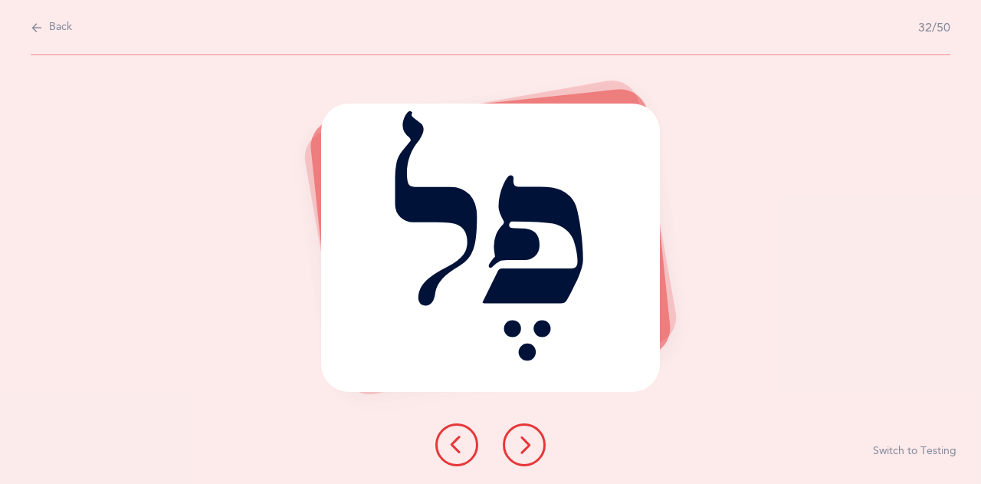
click at [522, 450] on icon at bounding box center [524, 444] width 18 height 18
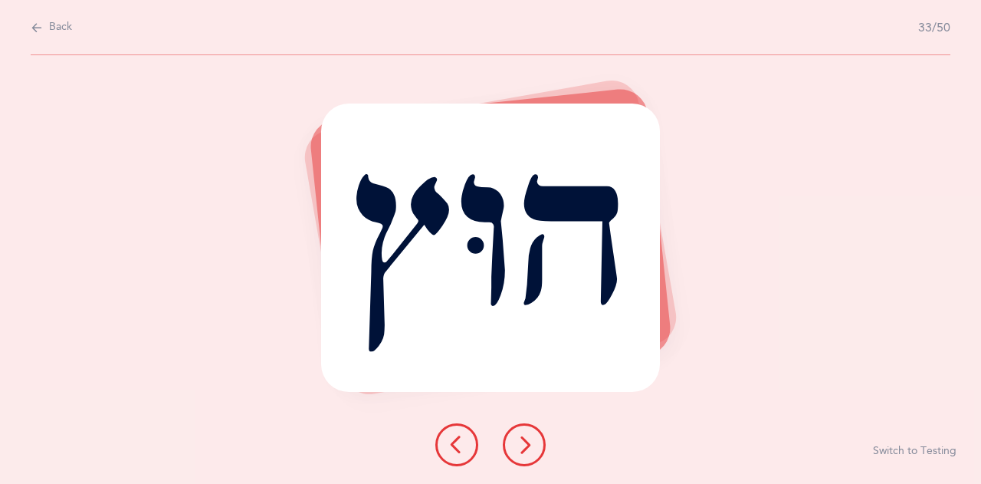
click at [522, 450] on icon at bounding box center [524, 444] width 18 height 18
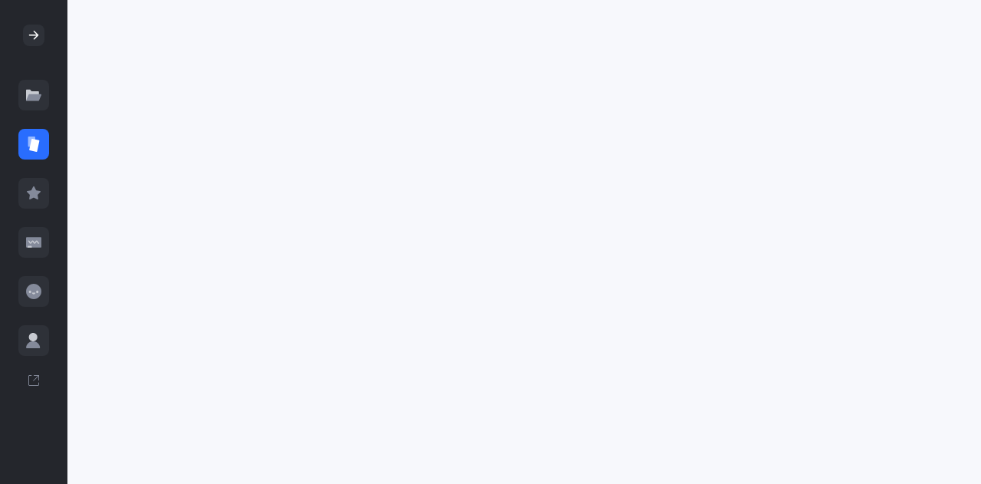
click at [37, 153] on div at bounding box center [33, 144] width 31 height 31
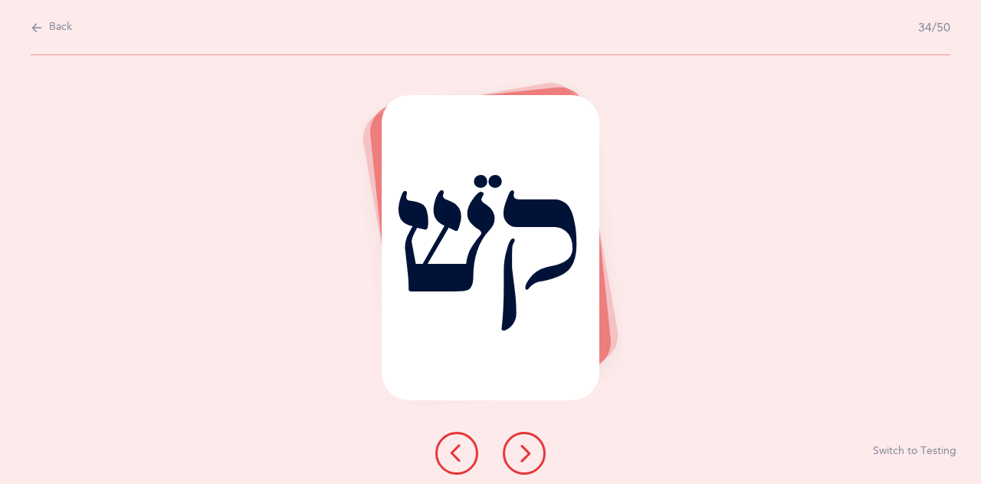
click at [49, 24] on span "Back" at bounding box center [60, 27] width 23 height 15
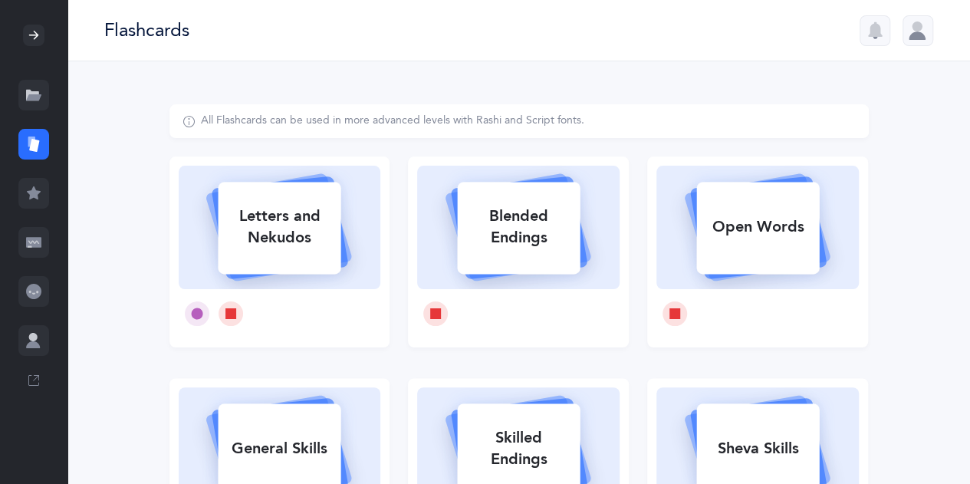
drag, startPoint x: 49, startPoint y: 24, endPoint x: 34, endPoint y: 146, distance: 122.9
click at [34, 146] on aside "[PERSON_NAME] Resources Flashcards Features Classes Students Profile" at bounding box center [33, 242] width 67 height 484
click at [35, 146] on icon at bounding box center [34, 145] width 10 height 13
click at [308, 248] on div "Letters and Nekudos" at bounding box center [279, 226] width 123 height 61
select select "27"
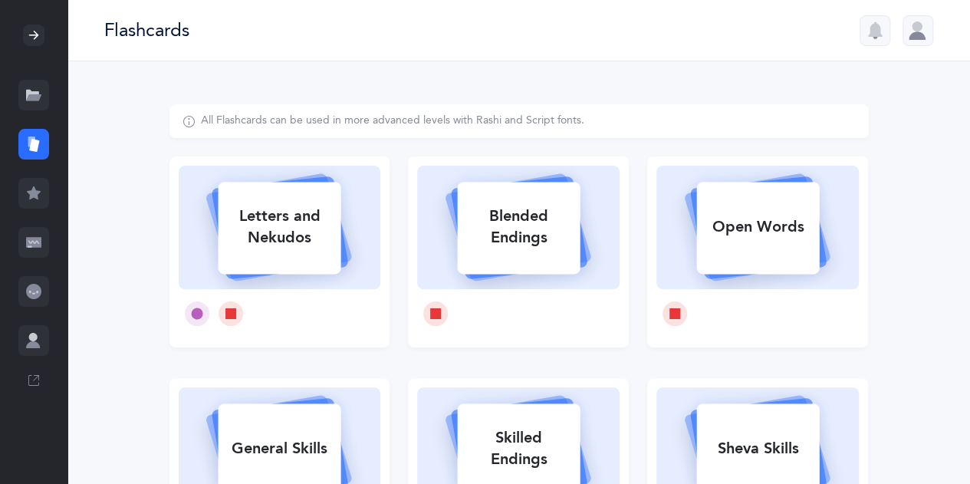
select select "single"
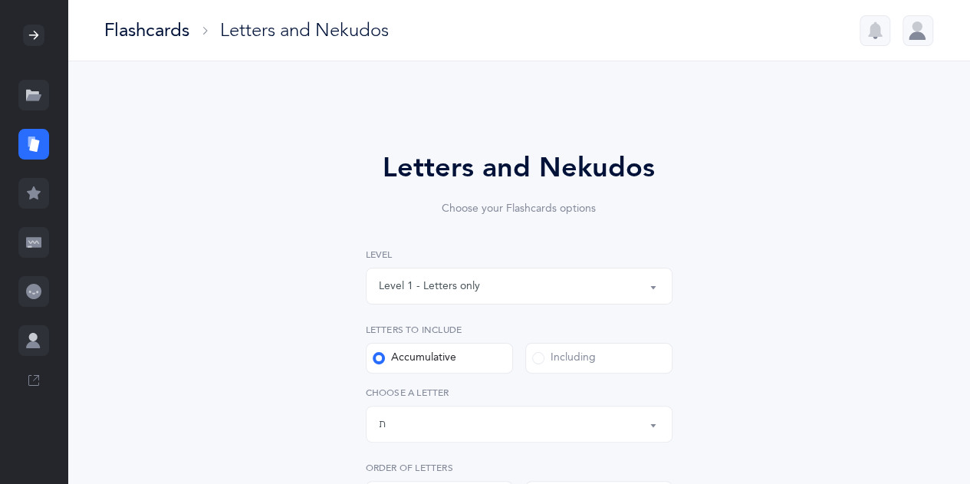
click at [630, 284] on div "Level 1 - Letters only" at bounding box center [519, 286] width 281 height 26
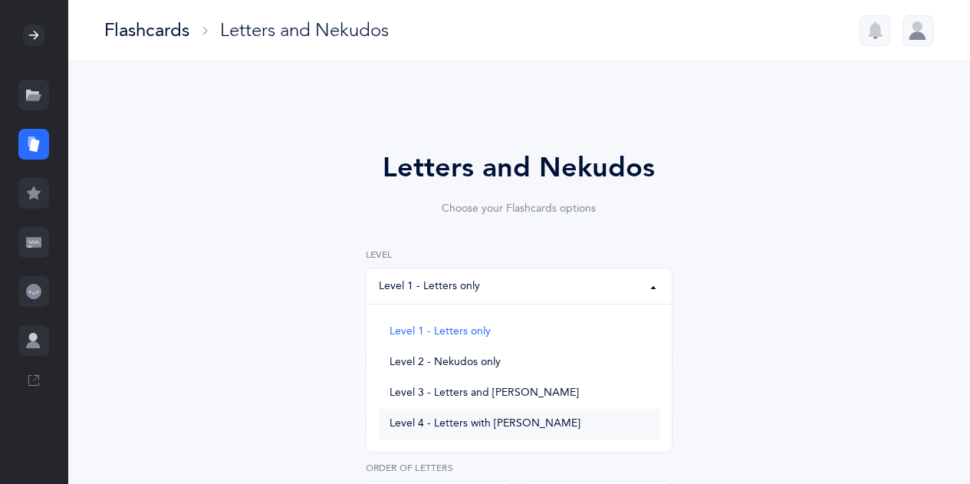
click at [598, 419] on link "Level 4 - Letters with [PERSON_NAME]" at bounding box center [519, 424] width 281 height 31
select select "4"
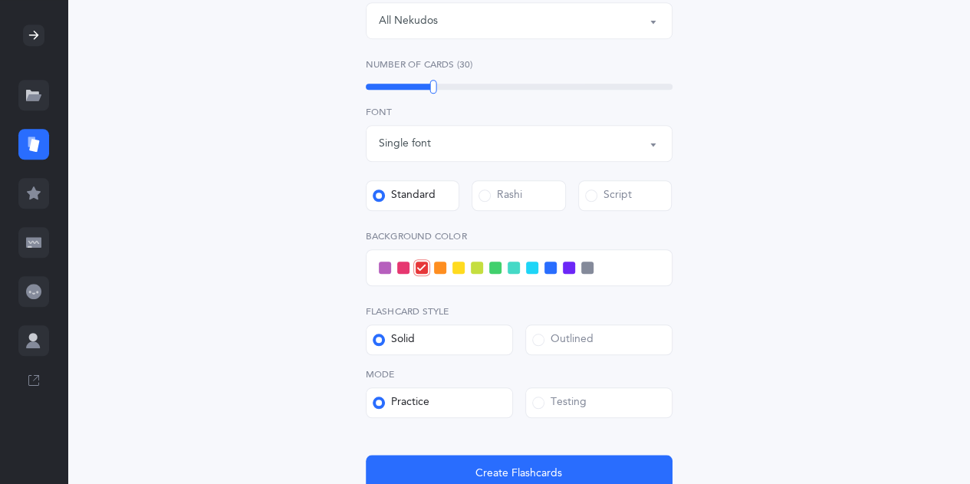
scroll to position [613, 0]
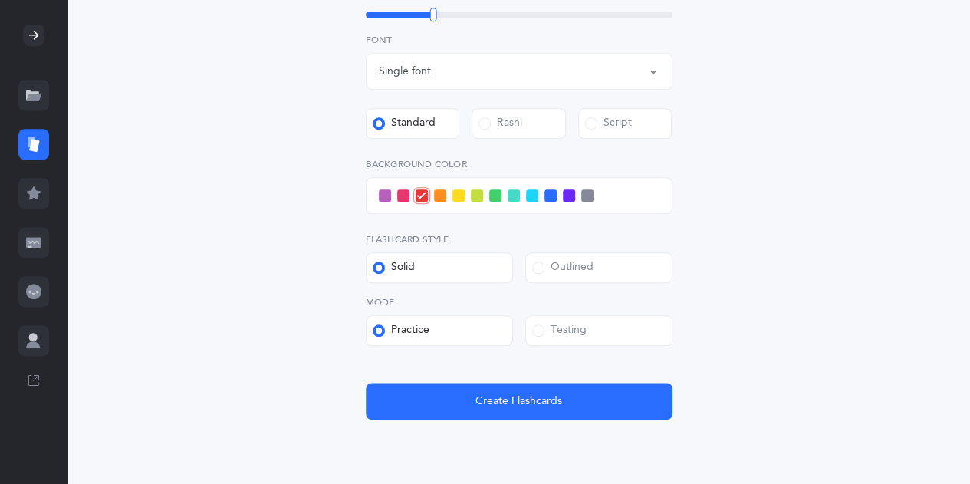
click at [566, 199] on span at bounding box center [569, 195] width 12 height 12
click at [0, 0] on input "checkbox" at bounding box center [0, 0] width 0 height 0
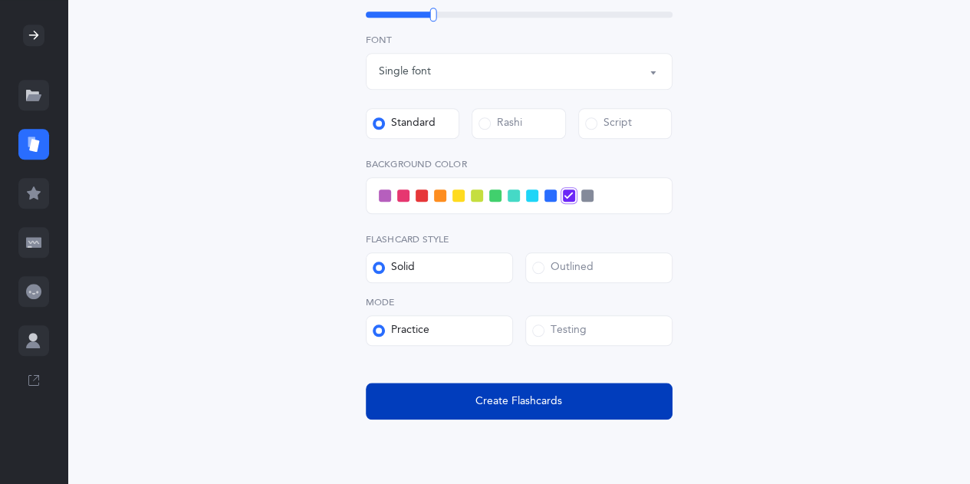
click at [515, 398] on span "Create Flashcards" at bounding box center [518, 401] width 87 height 16
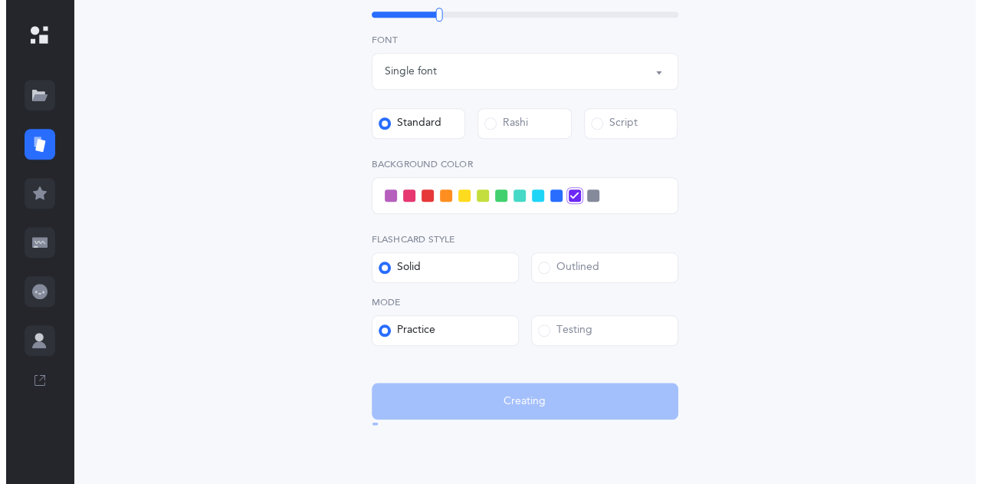
scroll to position [0, 0]
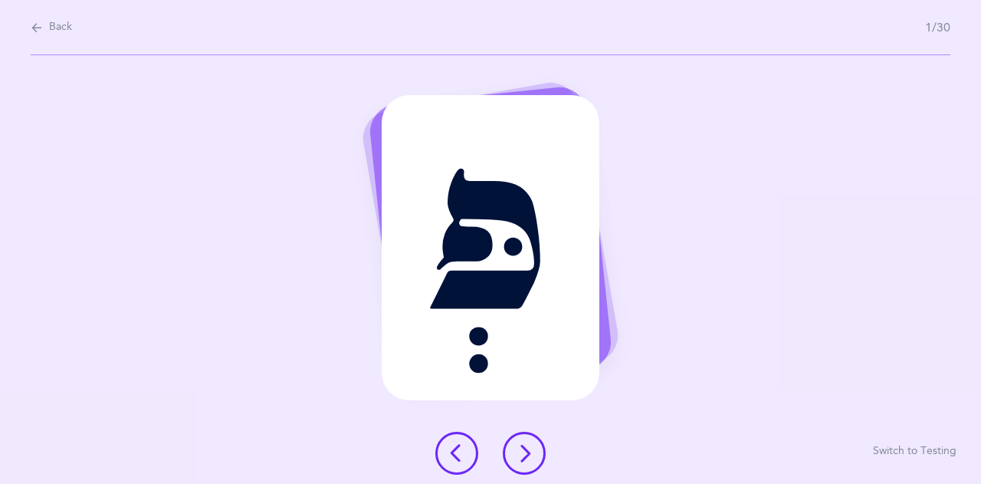
click at [531, 450] on icon at bounding box center [524, 453] width 18 height 18
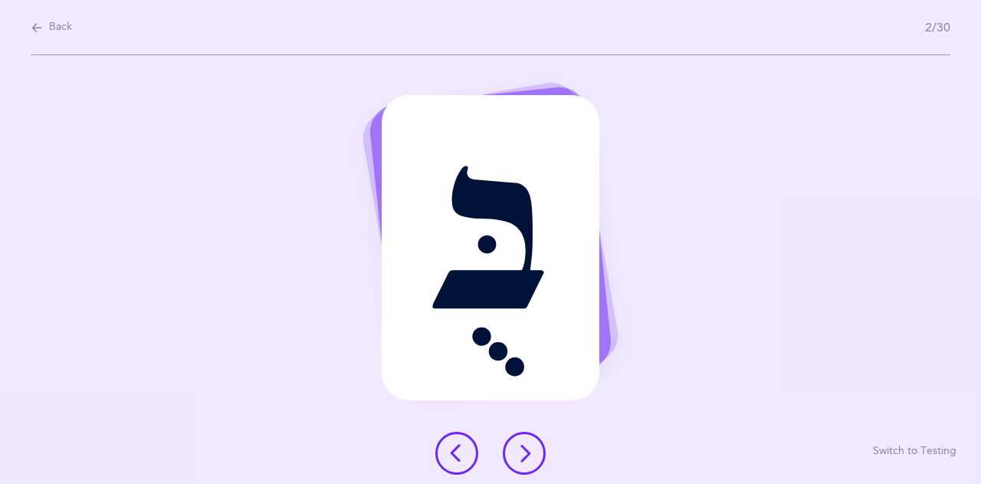
click at [531, 450] on icon at bounding box center [524, 453] width 18 height 18
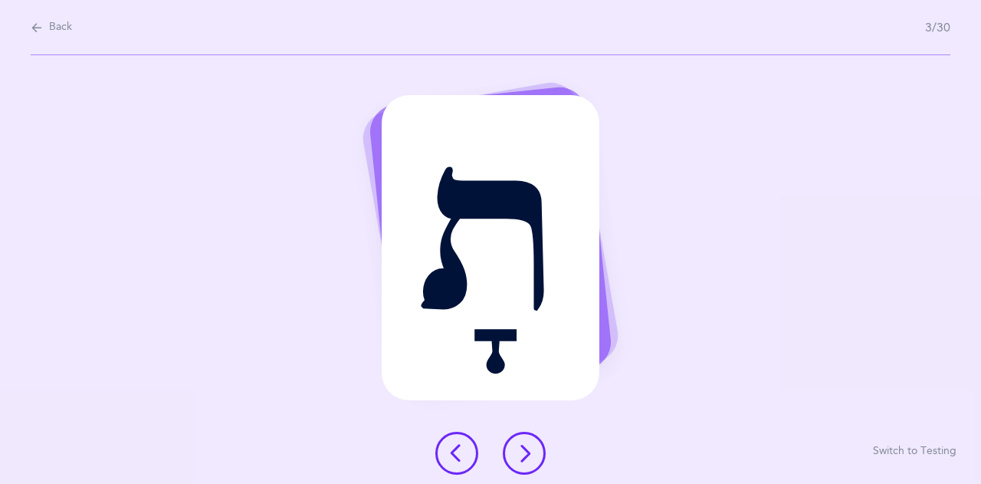
click at [531, 450] on icon at bounding box center [524, 453] width 18 height 18
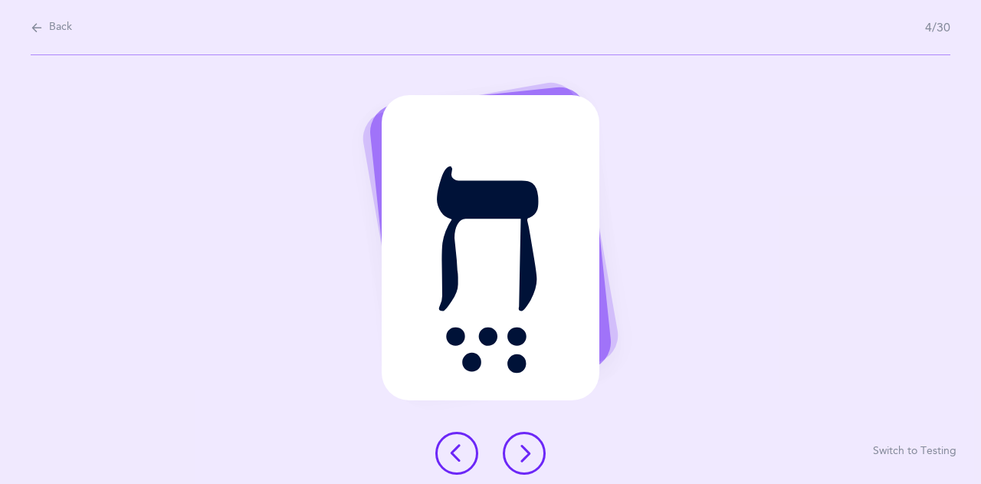
click at [531, 450] on icon at bounding box center [524, 453] width 18 height 18
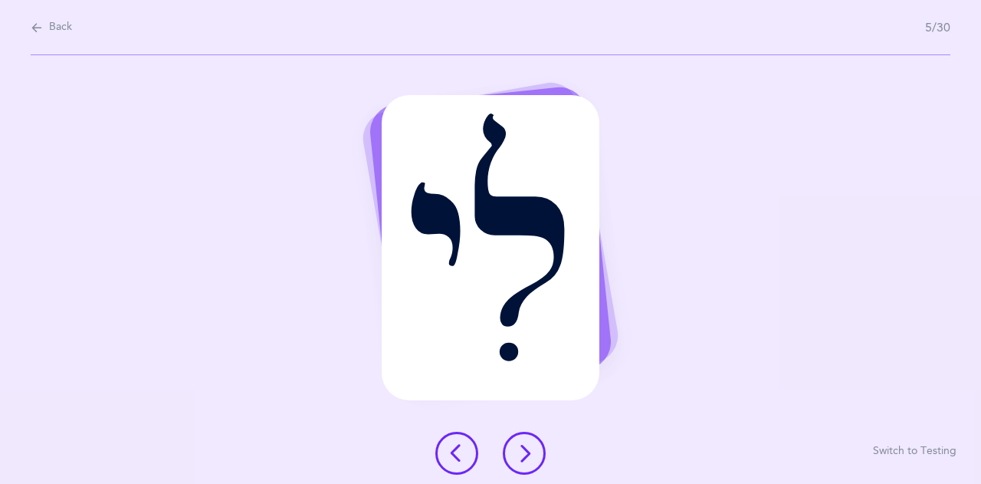
click at [531, 450] on icon at bounding box center [524, 453] width 18 height 18
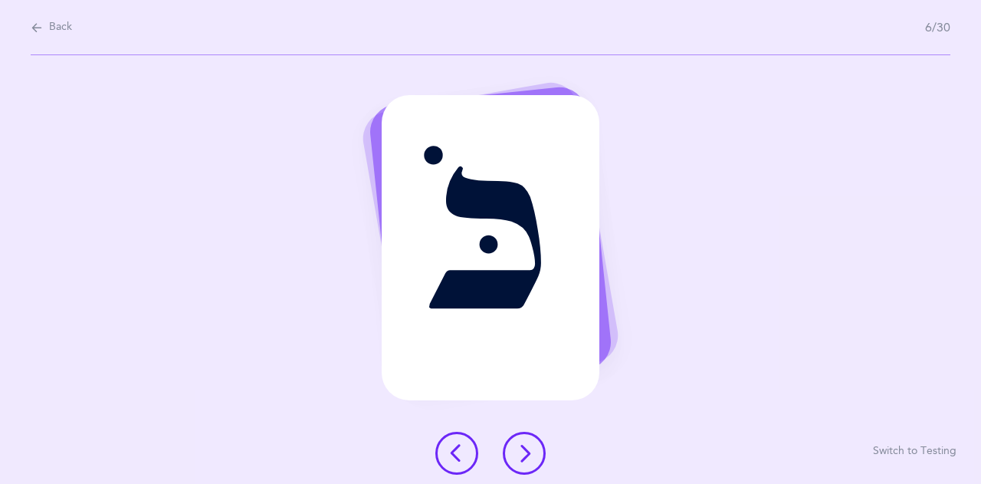
click at [531, 450] on icon at bounding box center [524, 453] width 18 height 18
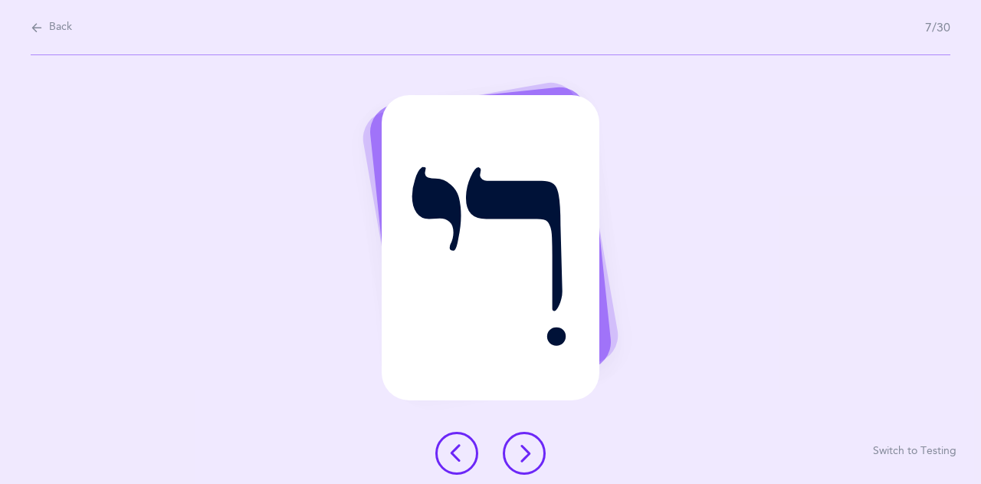
click at [531, 450] on icon at bounding box center [524, 453] width 18 height 18
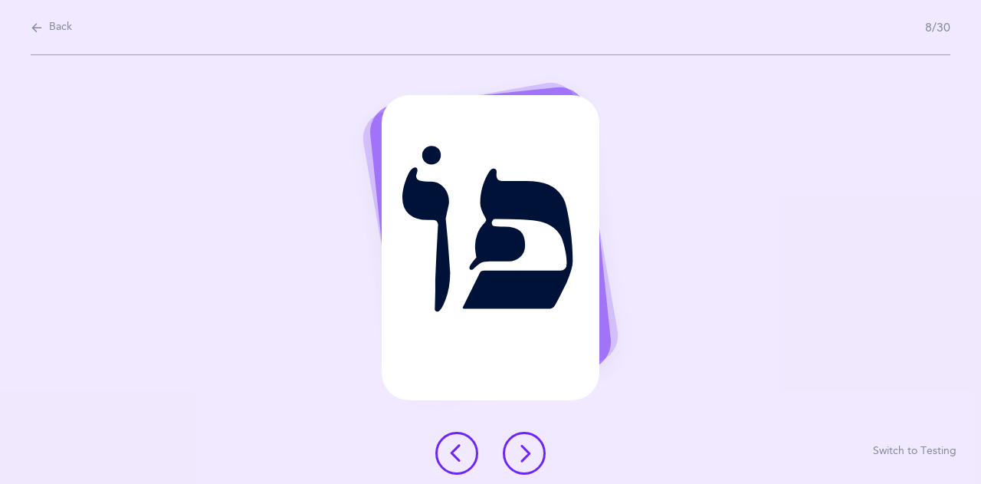
click at [531, 450] on icon at bounding box center [524, 453] width 18 height 18
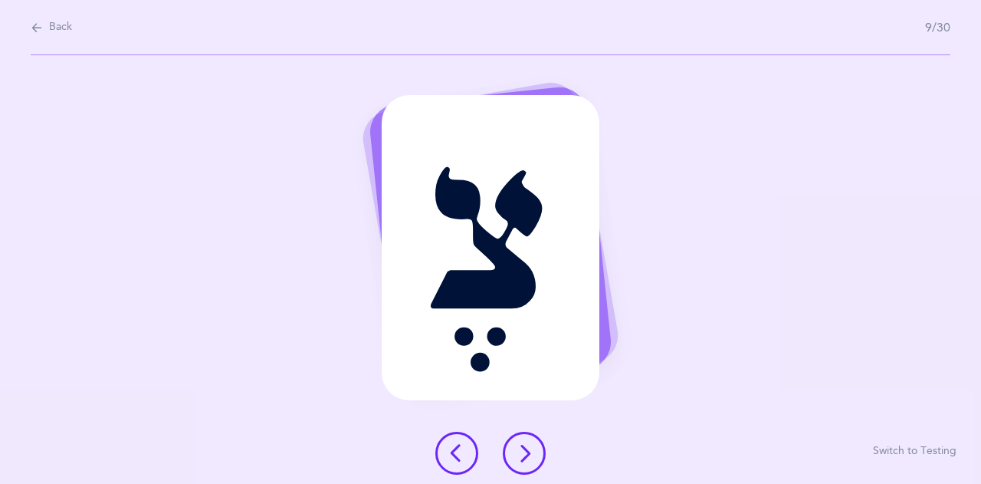
click at [531, 450] on icon at bounding box center [524, 453] width 18 height 18
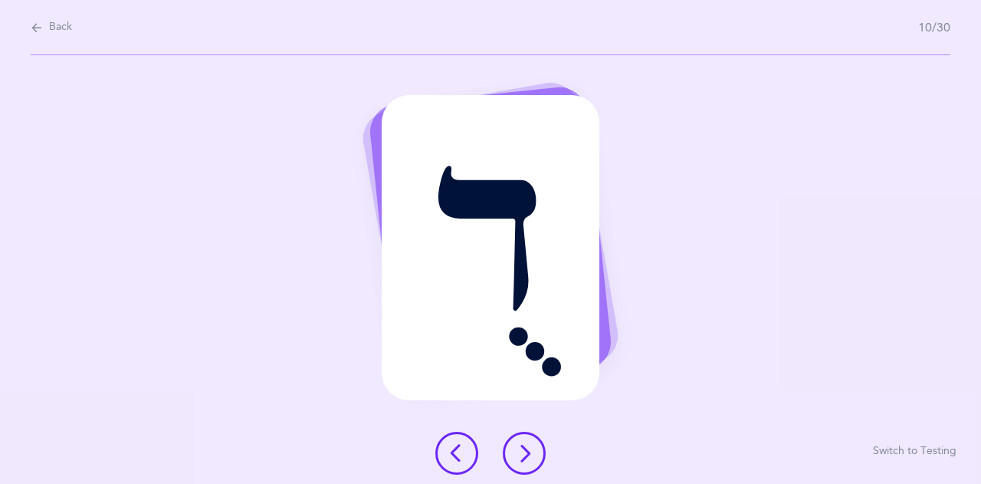
click at [531, 450] on icon at bounding box center [524, 453] width 18 height 18
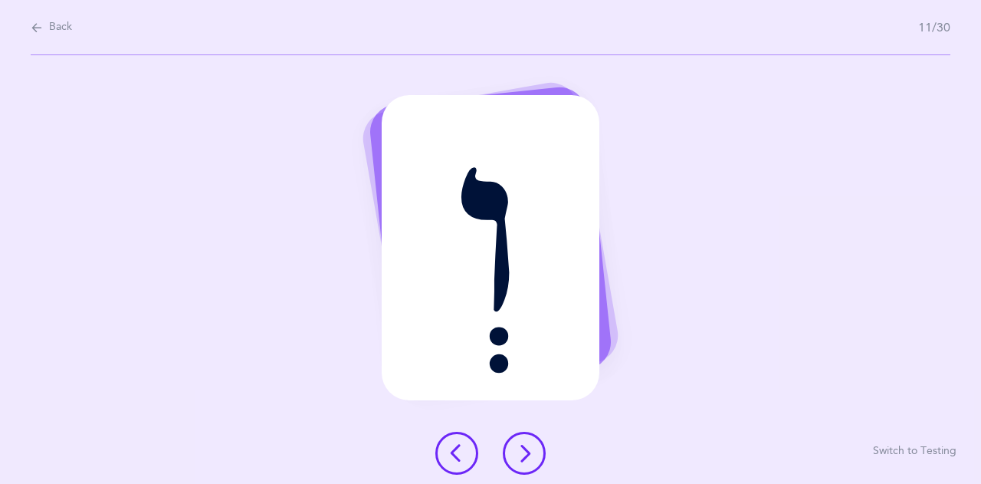
click at [531, 450] on icon at bounding box center [524, 453] width 18 height 18
